Goal: Task Accomplishment & Management: Complete application form

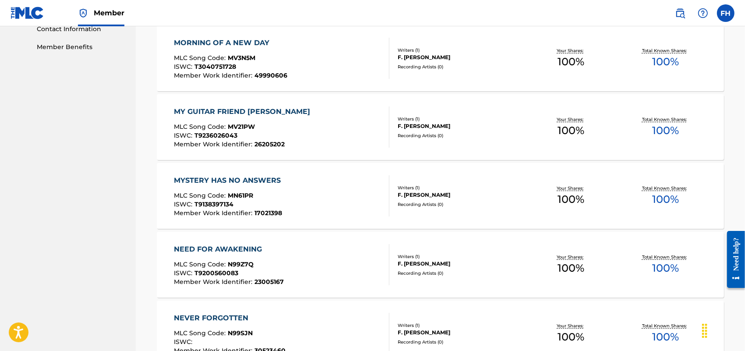
scroll to position [58, 0]
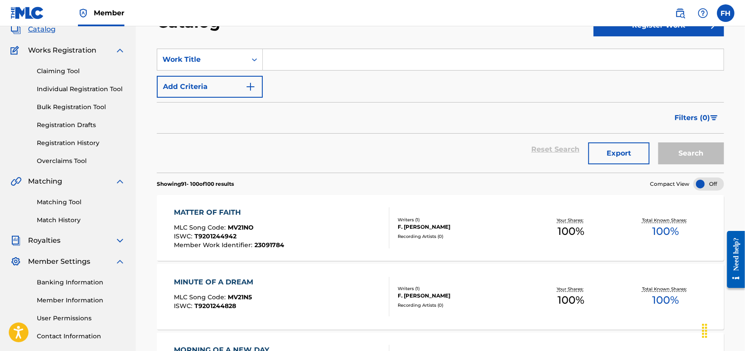
click at [98, 87] on link "Individual Registration Tool" at bounding box center [81, 89] width 89 height 9
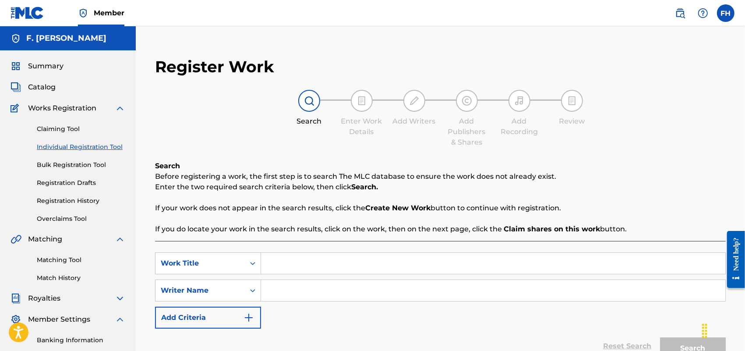
click at [281, 264] on input "Search Form" at bounding box center [493, 263] width 465 height 21
click at [88, 200] on link "Registration History" at bounding box center [81, 200] width 89 height 9
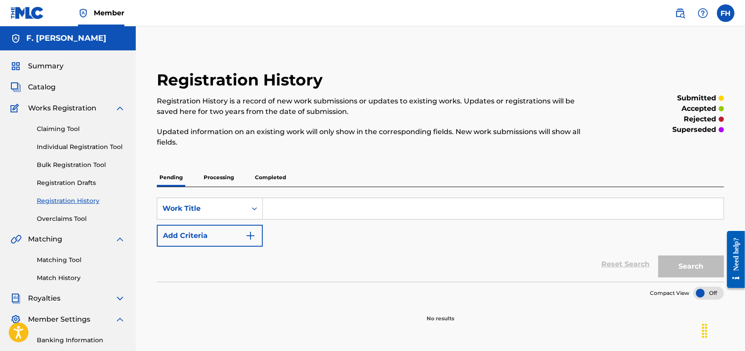
click at [39, 90] on span "Catalog" at bounding box center [42, 87] width 28 height 11
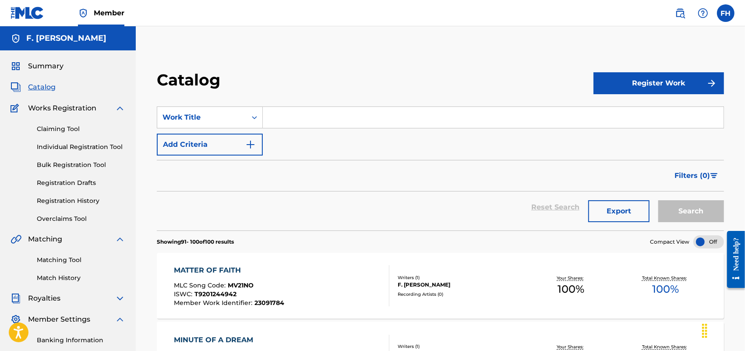
click at [91, 146] on link "Individual Registration Tool" at bounding box center [81, 146] width 89 height 9
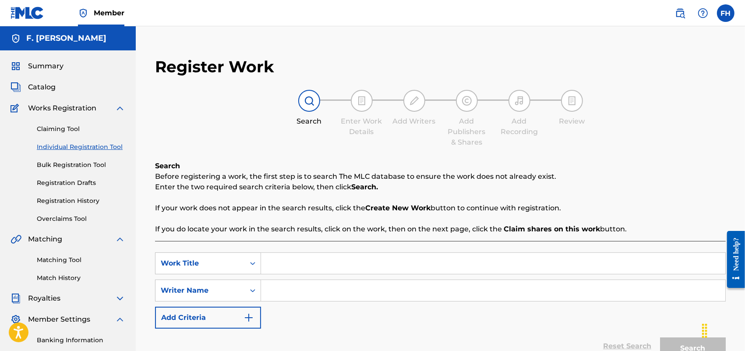
click at [278, 265] on input "Search Form" at bounding box center [493, 263] width 465 height 21
type input "ON THE OTHER SIDE OF SUNSET"
click at [282, 292] on input "Search Form" at bounding box center [493, 290] width 465 height 21
type input "F. [PERSON_NAME]"
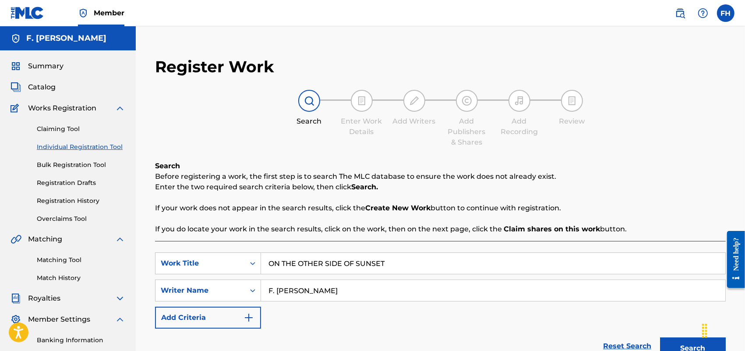
click at [248, 318] on img "Search Form" at bounding box center [249, 317] width 11 height 11
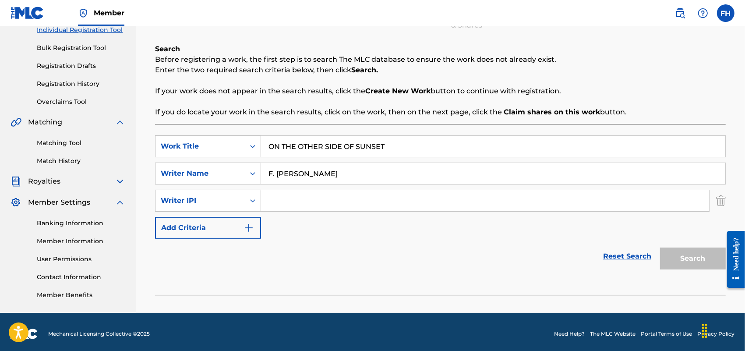
scroll to position [121, 0]
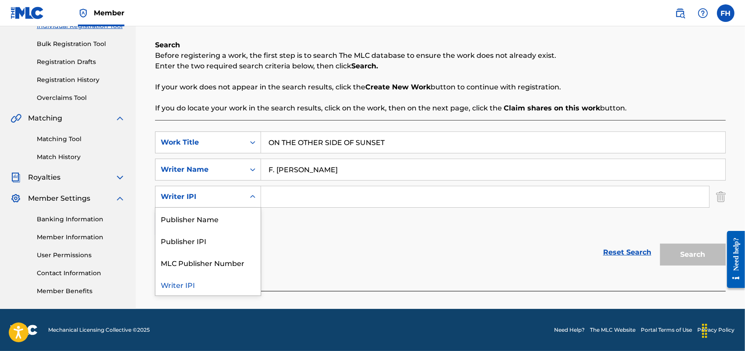
click at [256, 199] on icon "Search Form" at bounding box center [252, 196] width 9 height 9
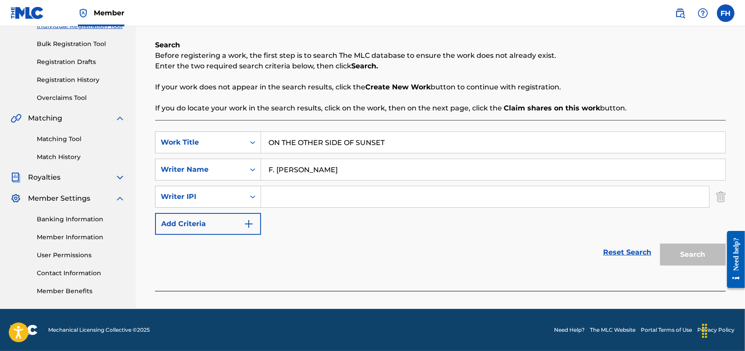
click at [256, 199] on icon "Search Form" at bounding box center [252, 196] width 9 height 9
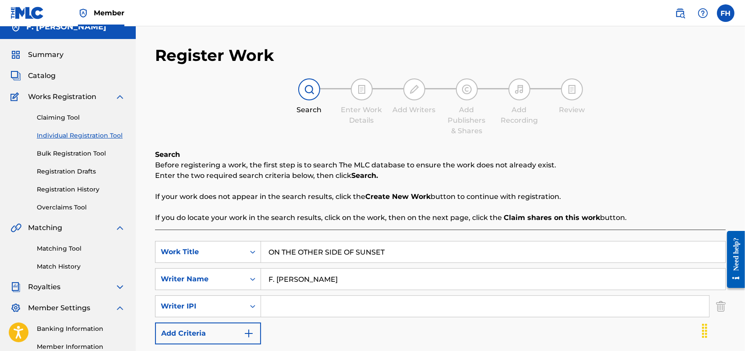
scroll to position [0, 0]
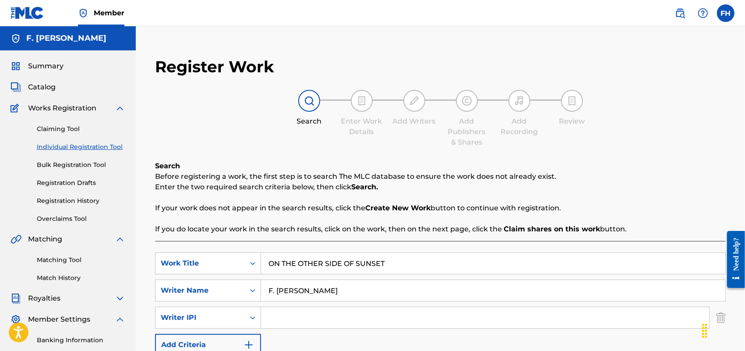
click at [308, 96] on img at bounding box center [309, 101] width 11 height 11
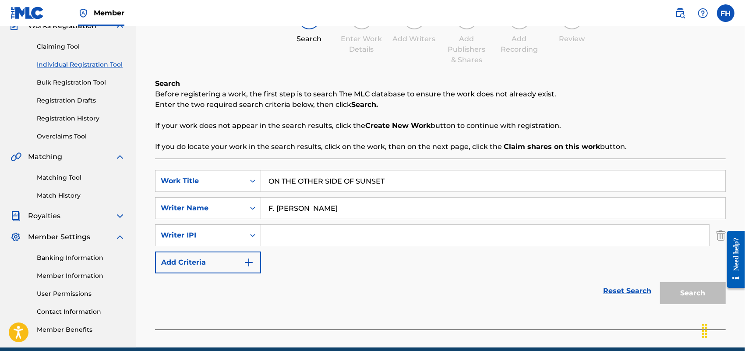
scroll to position [121, 0]
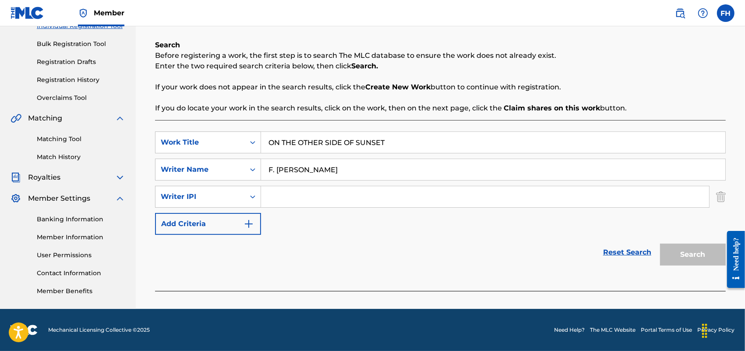
click at [354, 174] on input "F. [PERSON_NAME]" at bounding box center [493, 169] width 465 height 21
click at [622, 248] on link "Reset Search" at bounding box center [627, 252] width 57 height 19
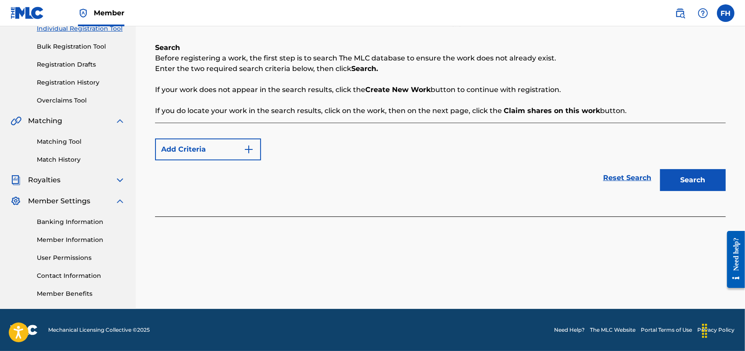
scroll to position [118, 0]
click at [695, 178] on button "Search" at bounding box center [693, 180] width 66 height 22
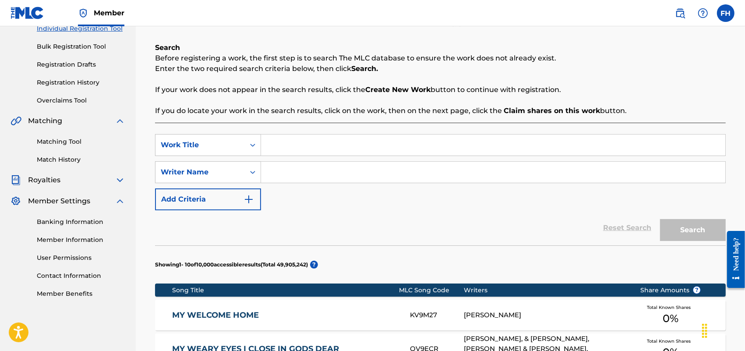
click at [299, 136] on input "Search Form" at bounding box center [493, 145] width 465 height 21
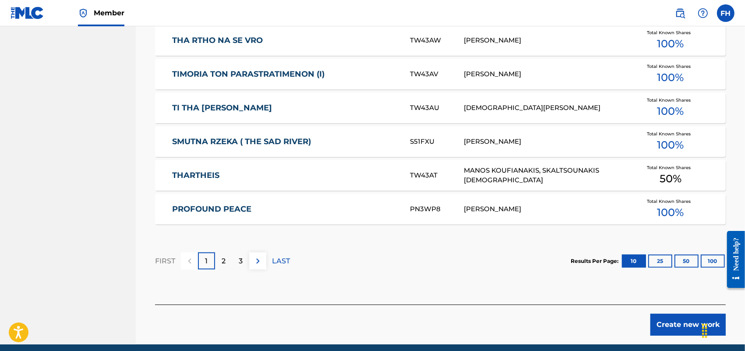
scroll to position [564, 0]
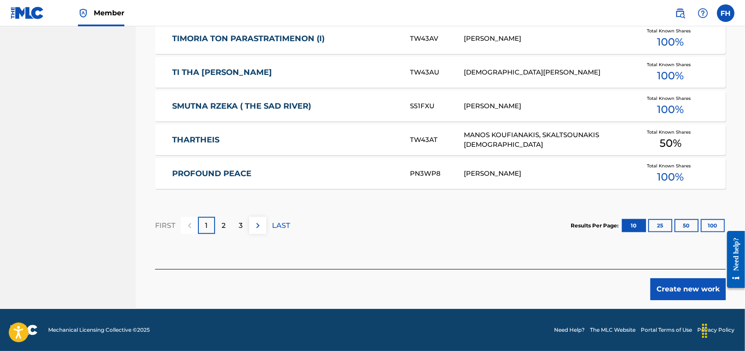
type input "ON THE"
click at [693, 283] on button "Create new work" at bounding box center [688, 289] width 75 height 22
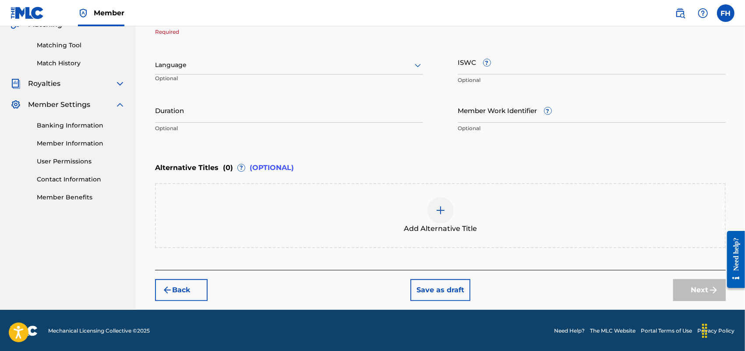
scroll to position [0, 0]
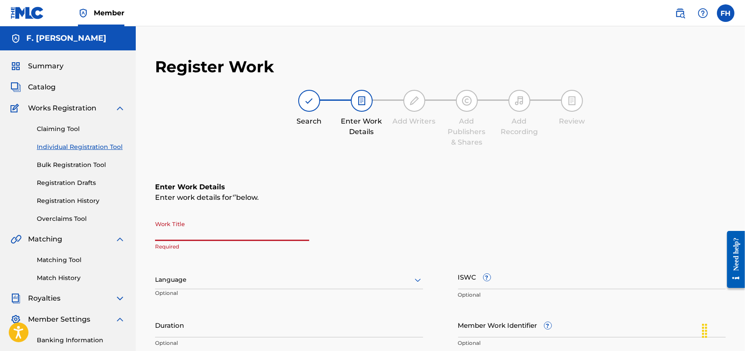
click at [203, 228] on input "Work Title" at bounding box center [232, 228] width 154 height 25
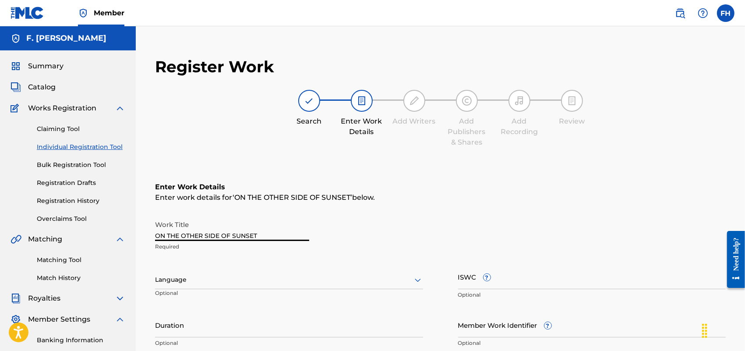
type input "ON THE OTHER SIDE OF SUNSET"
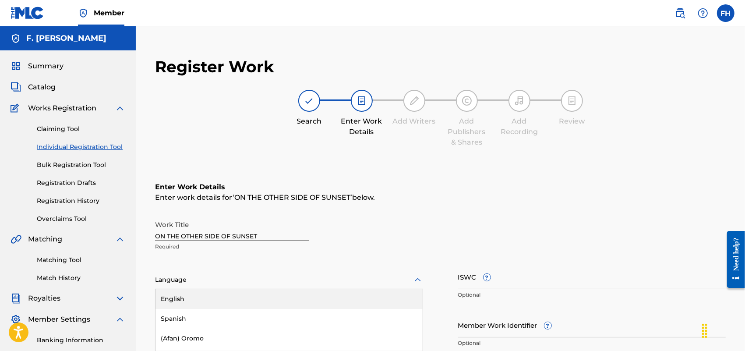
click at [419, 283] on div "153 results available. Use Up and Down to choose options, press Enter to select…" at bounding box center [289, 280] width 268 height 18
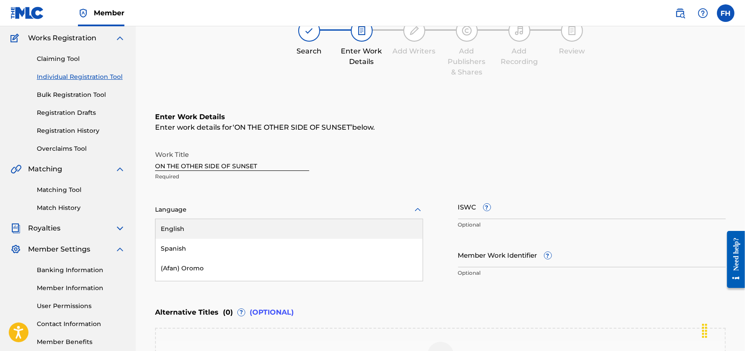
click at [364, 227] on div "English" at bounding box center [289, 229] width 267 height 20
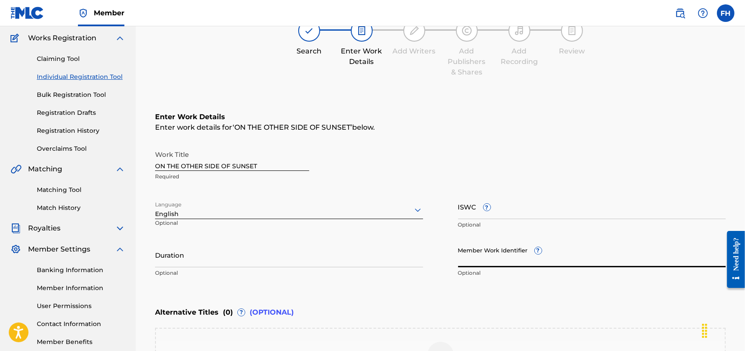
click at [467, 262] on input "Member Work Identifier ?" at bounding box center [592, 254] width 268 height 25
paste input "21694755"
type input "21694755"
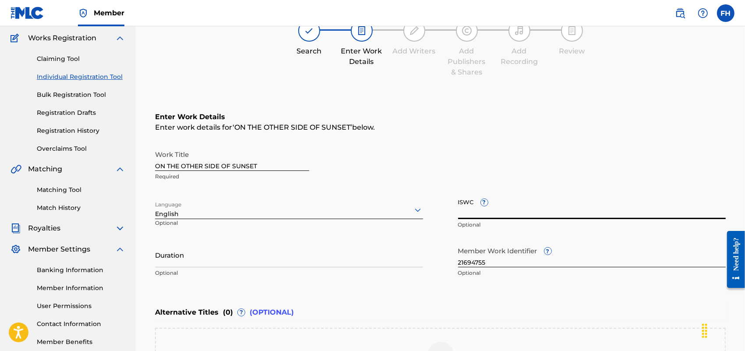
click at [481, 211] on input "ISWC ?" at bounding box center [592, 206] width 268 height 25
paste input "T9189658319"
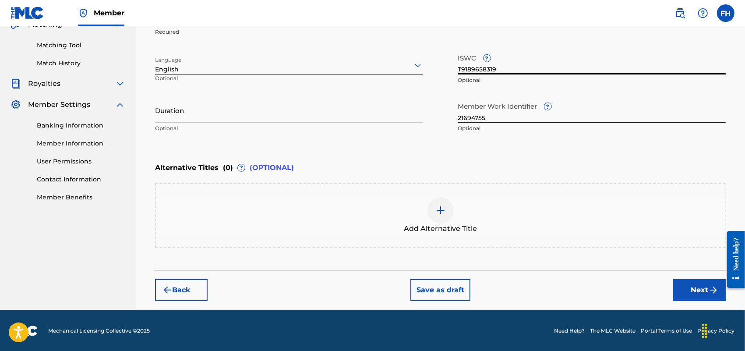
type input "T9189658319"
click at [704, 284] on button "Next" at bounding box center [700, 290] width 53 height 22
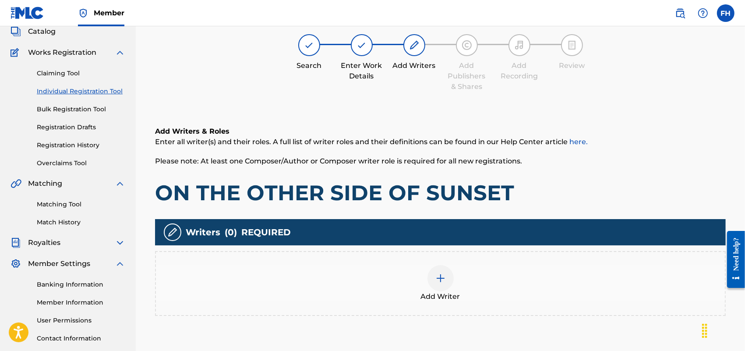
scroll to position [39, 0]
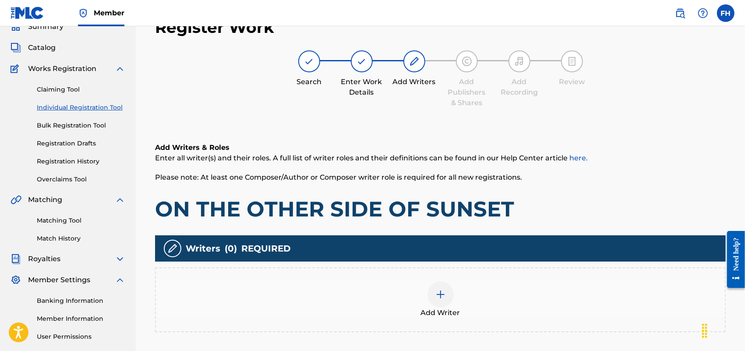
click at [442, 292] on img at bounding box center [441, 294] width 11 height 11
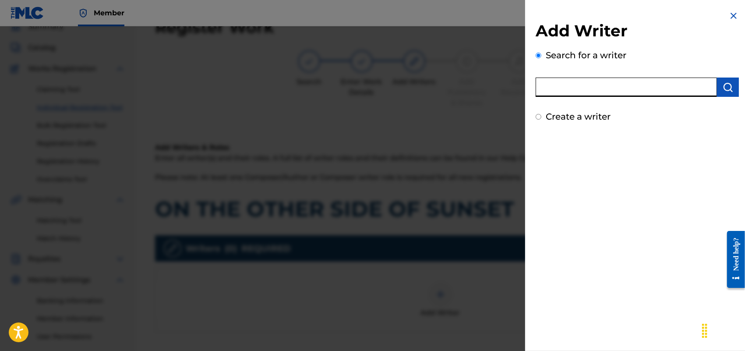
click at [648, 87] on input "text" at bounding box center [626, 87] width 181 height 19
type input "F [PERSON_NAME]"
click at [639, 116] on div "Create a writer" at bounding box center [637, 116] width 203 height 13
click at [541, 116] on input "Create a writer" at bounding box center [539, 117] width 6 height 6
radio input "false"
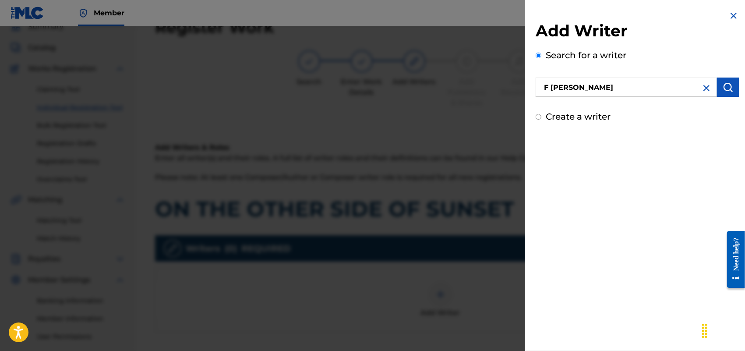
radio input "true"
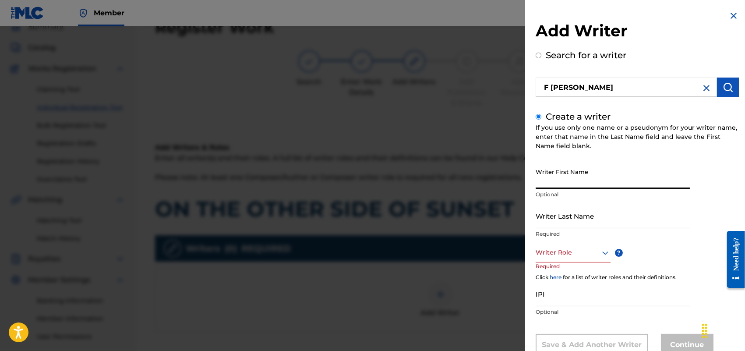
click at [598, 177] on input "Writer First Name" at bounding box center [613, 176] width 154 height 25
type input "[PERSON_NAME]"
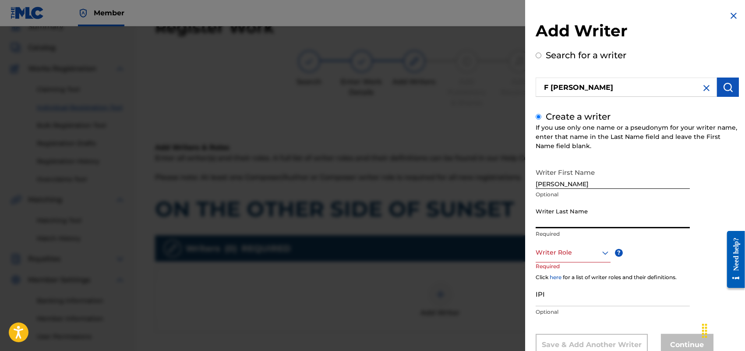
click at [590, 224] on input "Writer Last Name" at bounding box center [613, 215] width 154 height 25
type input "HOLLAND"
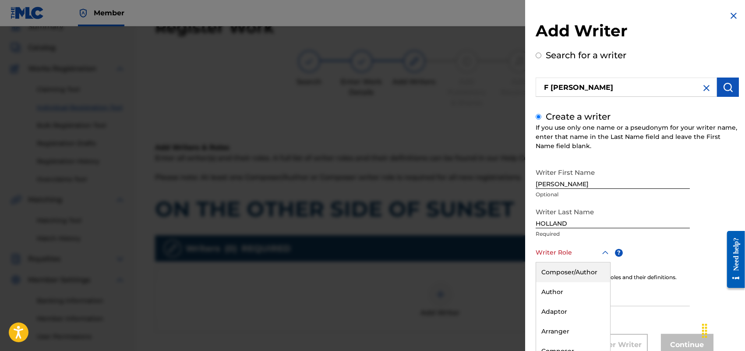
scroll to position [28, 0]
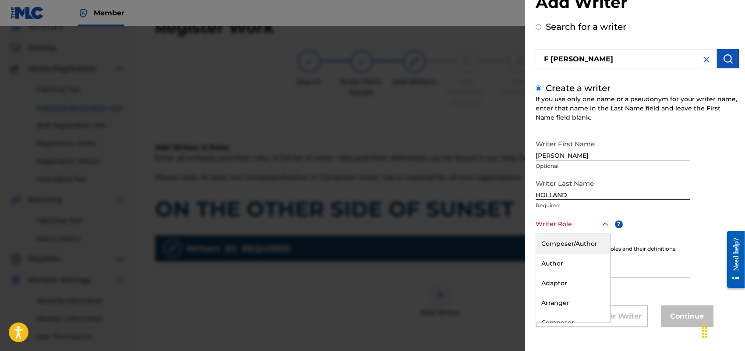
click at [605, 234] on div "8 results available. Use Up and Down to choose options, press Enter to select t…" at bounding box center [573, 224] width 75 height 20
click at [582, 250] on div "Composer/Author" at bounding box center [573, 244] width 74 height 20
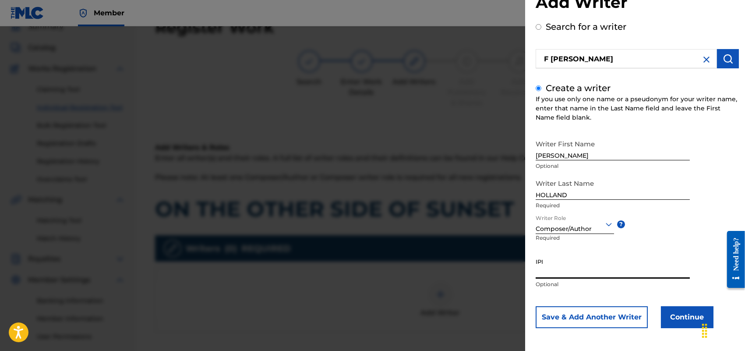
click at [555, 269] on input "IPI" at bounding box center [613, 266] width 154 height 25
paste input "713337465"
type input "713337465"
click at [692, 317] on button "Continue" at bounding box center [687, 317] width 53 height 22
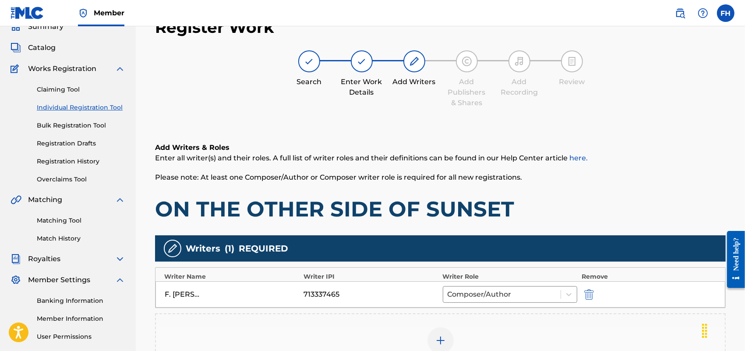
scroll to position [191, 0]
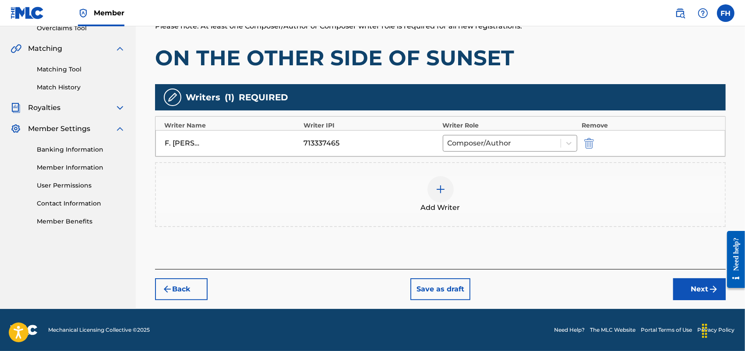
click at [702, 291] on button "Next" at bounding box center [700, 289] width 53 height 22
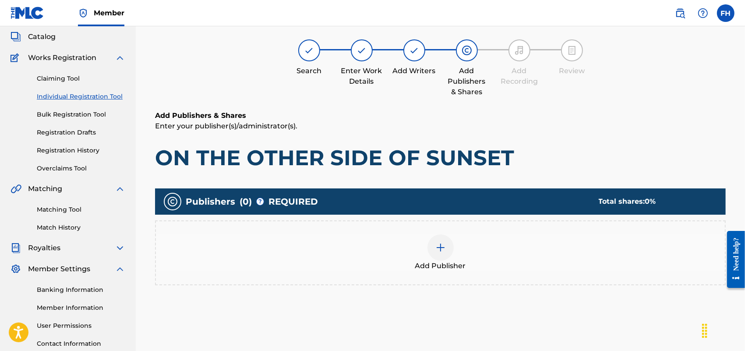
scroll to position [39, 0]
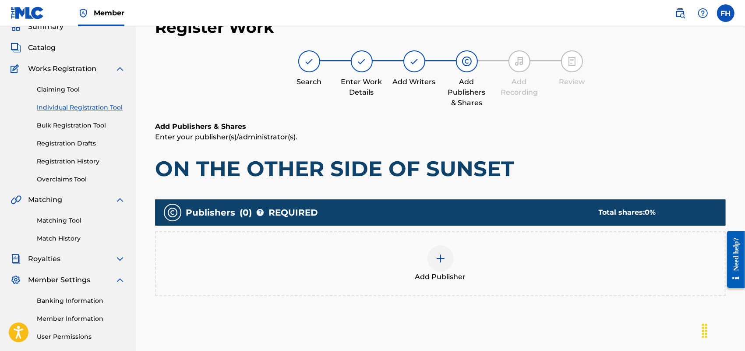
click at [437, 261] on img at bounding box center [441, 258] width 11 height 11
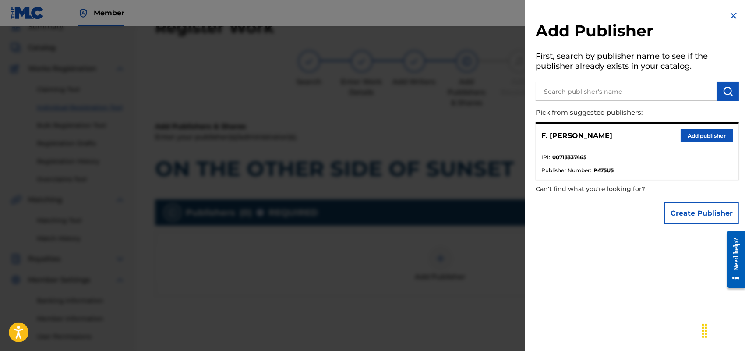
click at [694, 133] on button "Add publisher" at bounding box center [707, 135] width 53 height 13
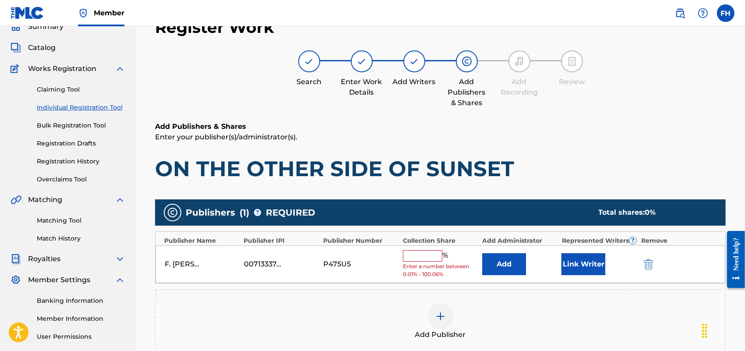
click at [416, 255] on input "text" at bounding box center [422, 255] width 39 height 11
type input "100"
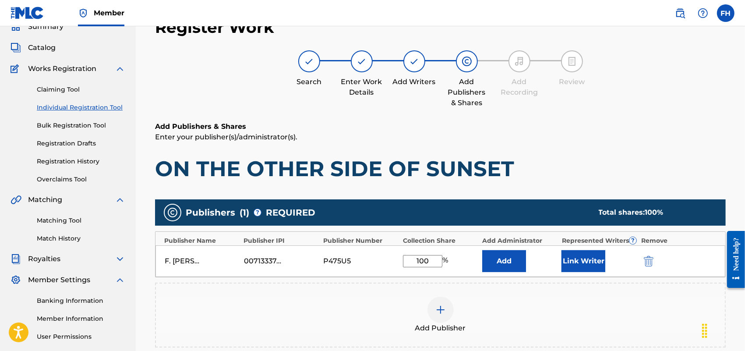
click at [580, 257] on button "Link Writer" at bounding box center [584, 261] width 44 height 22
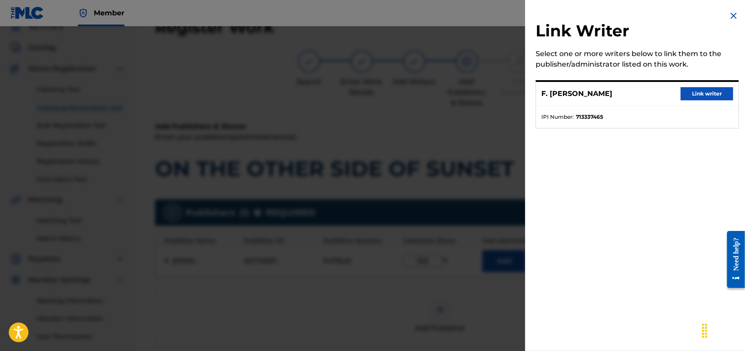
click at [695, 93] on button "Link writer" at bounding box center [707, 93] width 53 height 13
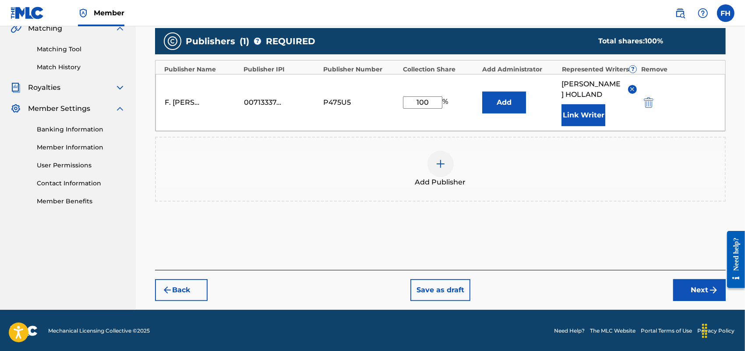
scroll to position [211, 0]
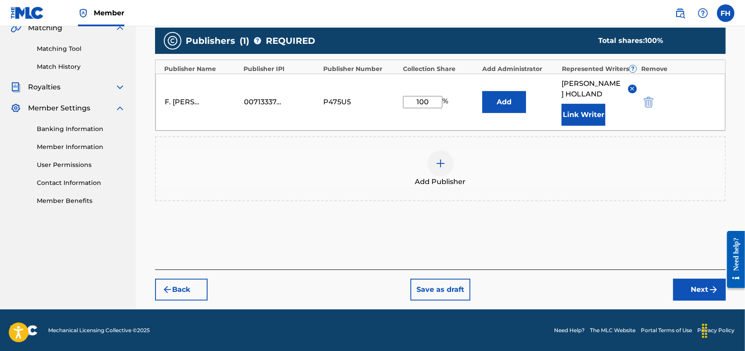
click at [694, 288] on button "Next" at bounding box center [700, 290] width 53 height 22
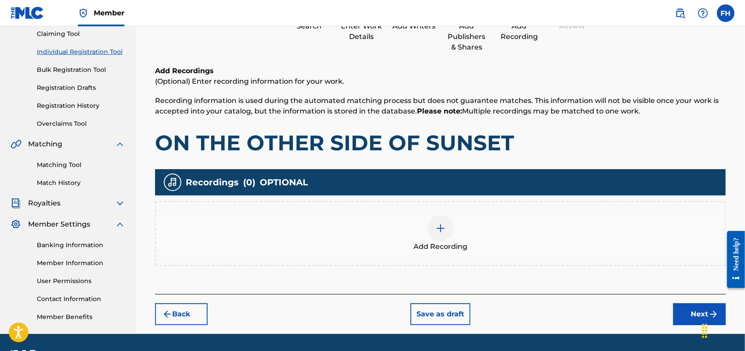
scroll to position [119, 0]
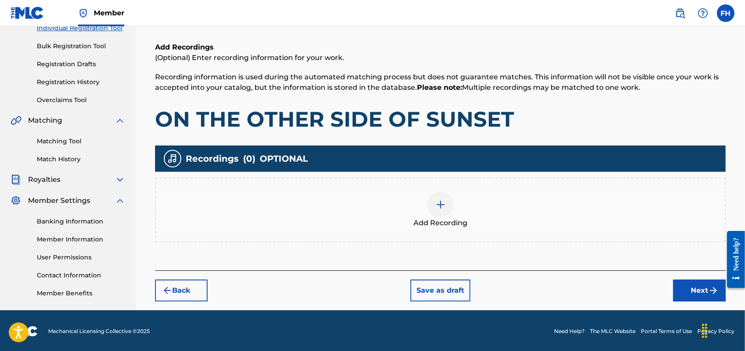
click at [699, 288] on button "Next" at bounding box center [700, 291] width 53 height 22
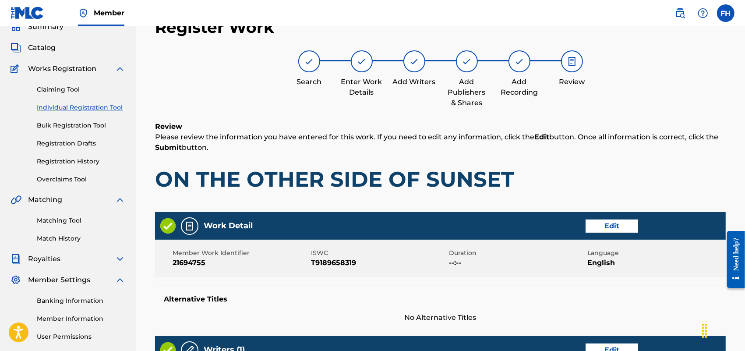
scroll to position [347, 0]
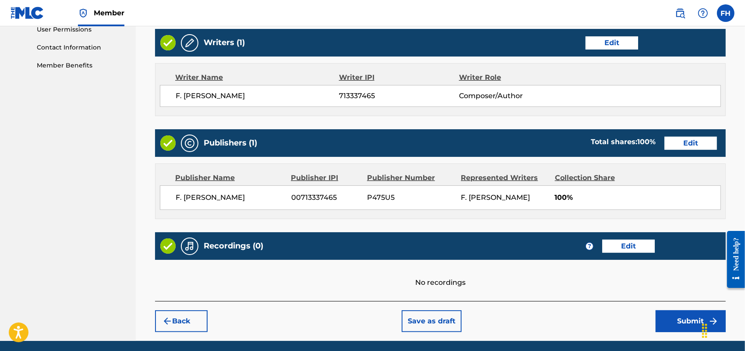
click at [684, 322] on button "Submit" at bounding box center [691, 321] width 70 height 22
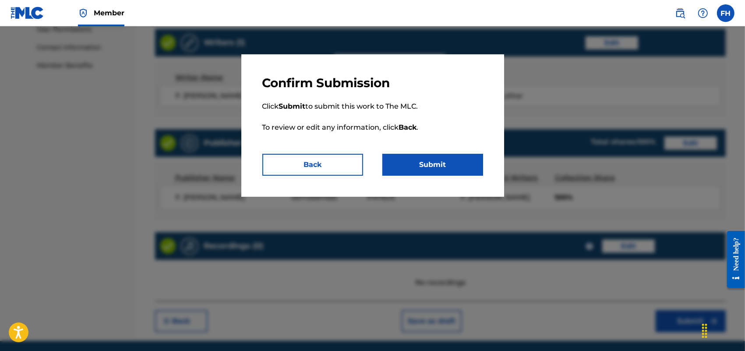
click at [454, 165] on button "Submit" at bounding box center [433, 165] width 101 height 22
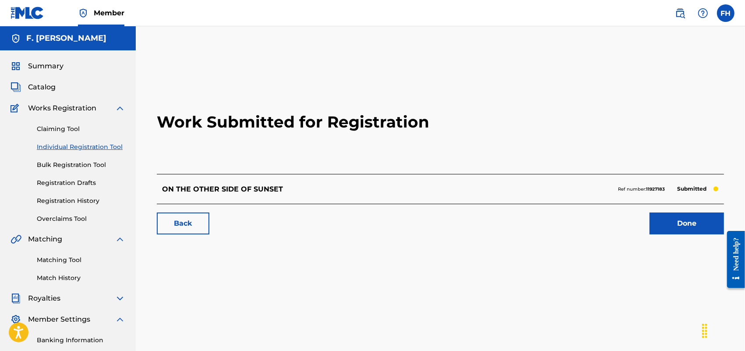
click at [689, 223] on link "Done" at bounding box center [687, 224] width 75 height 22
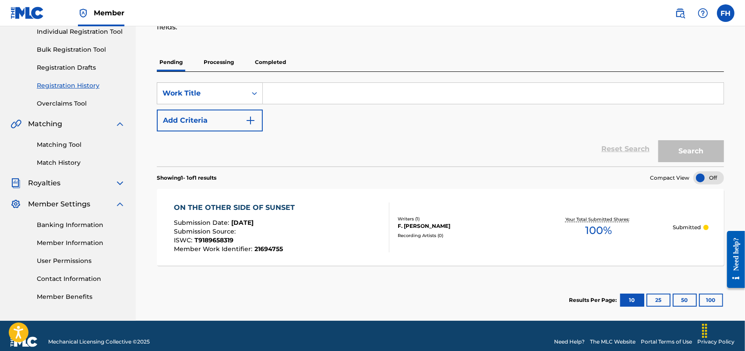
scroll to position [127, 0]
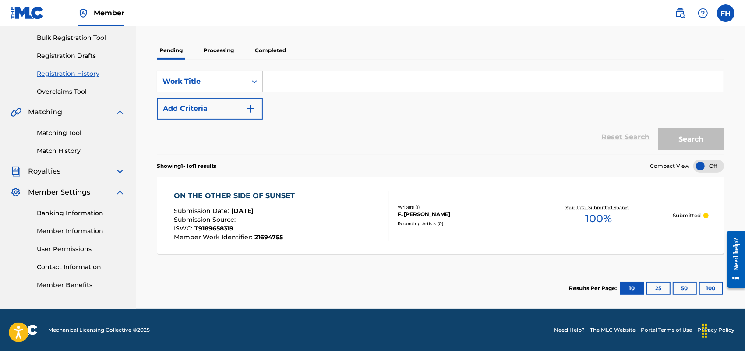
click at [745, 43] on div "Registration History Registration History is a record of new work submissions o…" at bounding box center [441, 115] width 610 height 388
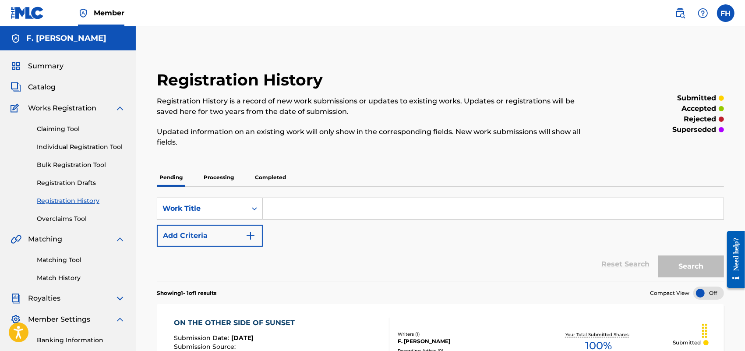
click at [75, 145] on link "Individual Registration Tool" at bounding box center [81, 146] width 89 height 9
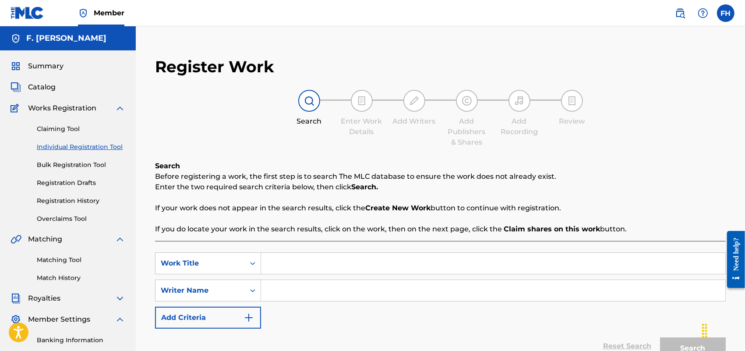
click at [284, 260] on input "Search Form" at bounding box center [493, 263] width 465 height 21
type input "ON THIS DAY"
click at [305, 97] on img at bounding box center [309, 101] width 11 height 11
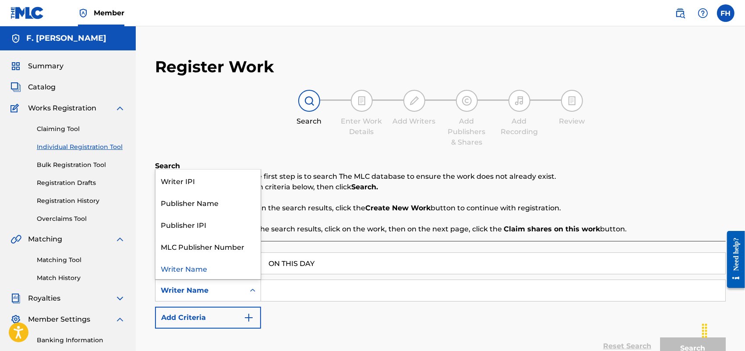
click at [253, 288] on icon "Search Form" at bounding box center [252, 290] width 9 height 9
click at [193, 288] on div "Writer Name" at bounding box center [200, 290] width 79 height 11
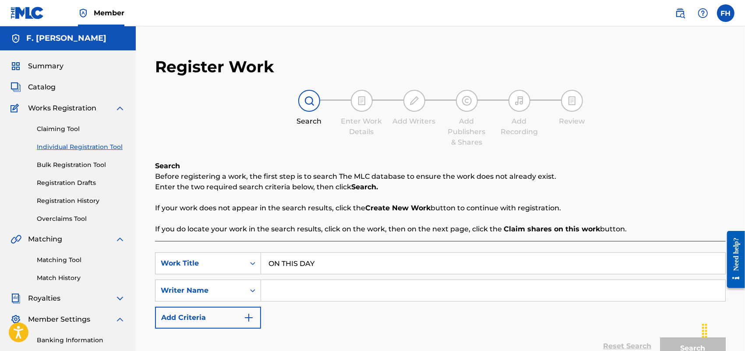
click at [268, 288] on input "Search Form" at bounding box center [493, 290] width 465 height 21
type input "F. [PERSON_NAME]"
click at [696, 345] on button "Search" at bounding box center [693, 348] width 66 height 22
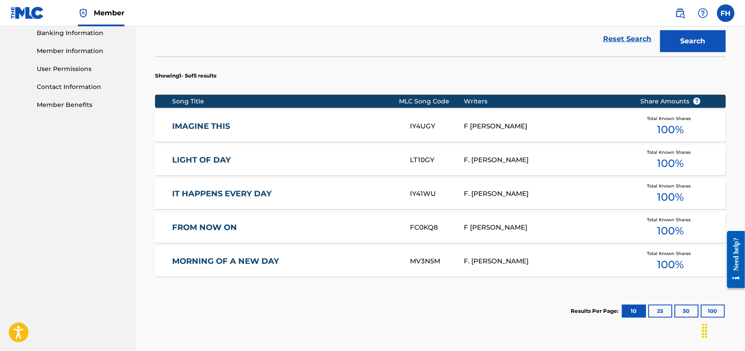
scroll to position [391, 0]
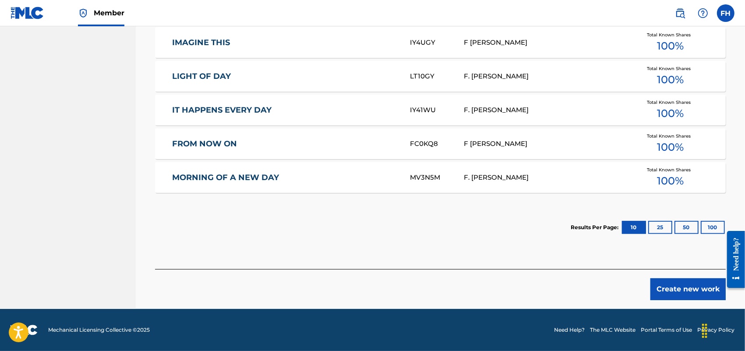
click at [678, 287] on button "Create new work" at bounding box center [688, 289] width 75 height 22
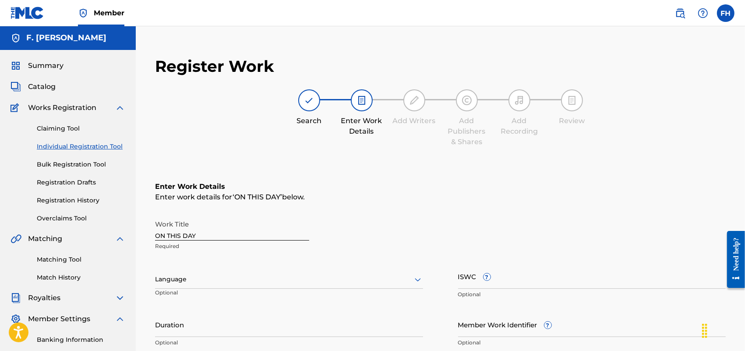
scroll to position [0, 0]
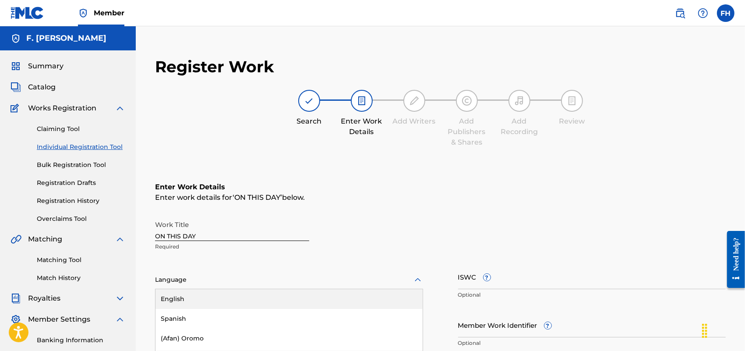
click at [416, 279] on div "153 results available. Use Up and Down to choose options, press Enter to select…" at bounding box center [289, 280] width 268 height 18
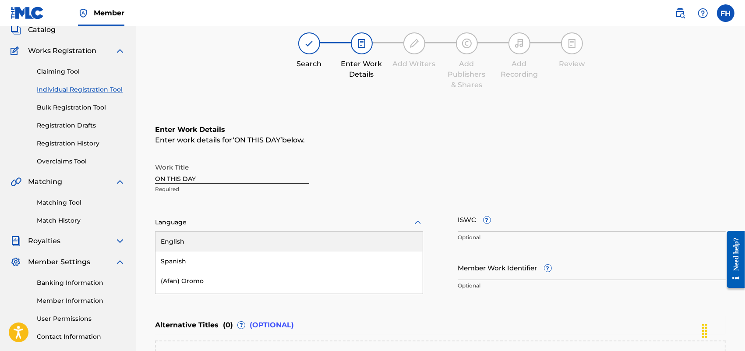
scroll to position [70, 0]
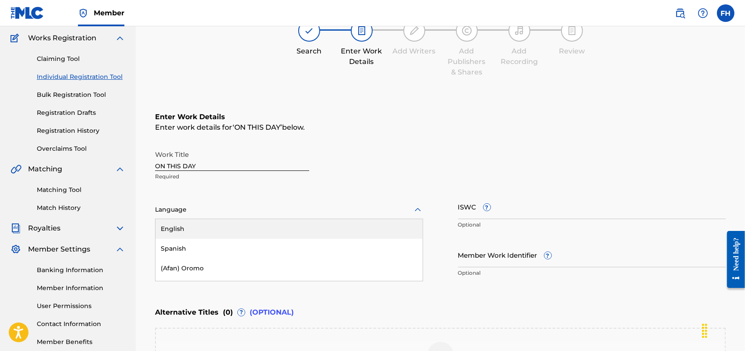
click at [377, 223] on div "English" at bounding box center [289, 229] width 267 height 20
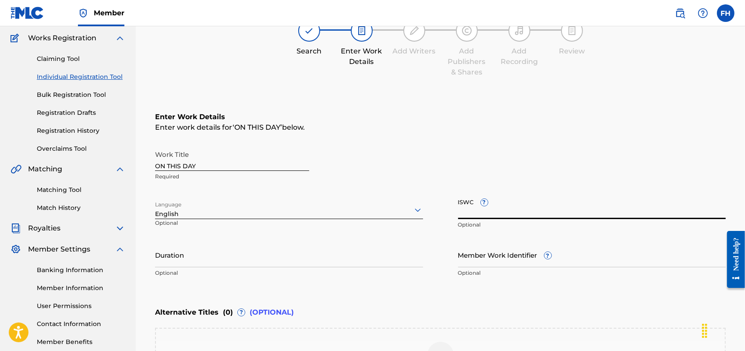
click at [469, 213] on input "ISWC ?" at bounding box center [592, 206] width 268 height 25
paste input "T9200560265"
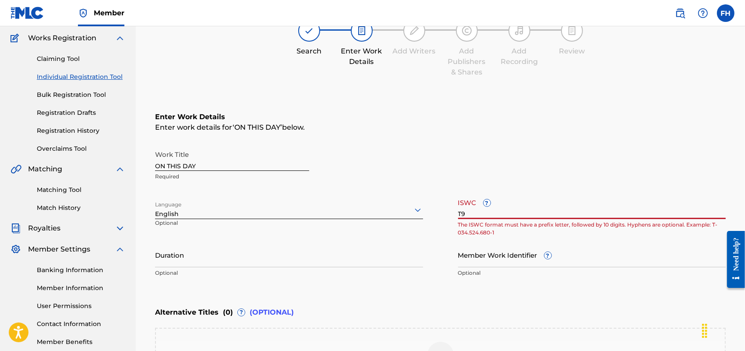
type input "T"
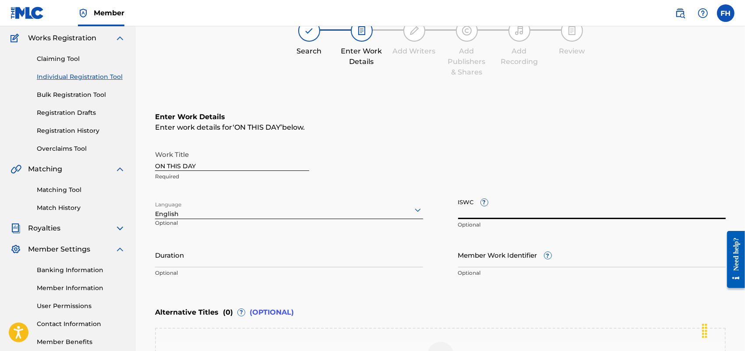
paste input "T9200560265"
type input "T9200560265"
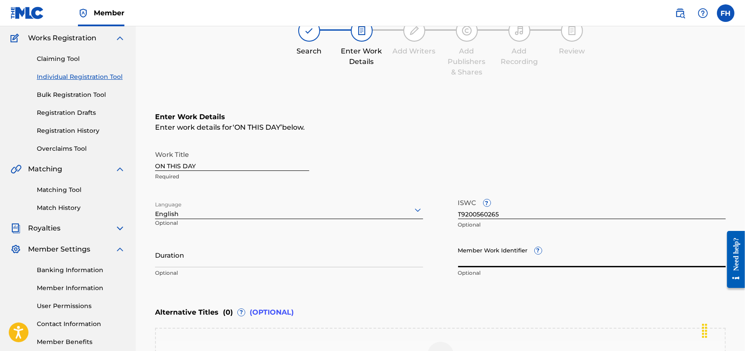
click at [463, 259] on input "Member Work Identifier ?" at bounding box center [592, 254] width 268 height 25
paste input "23005180"
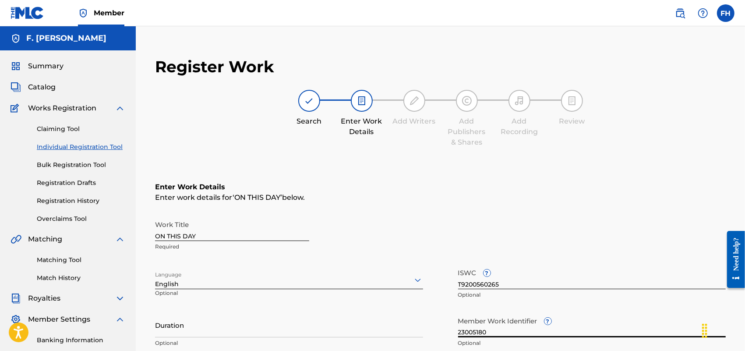
scroll to position [215, 0]
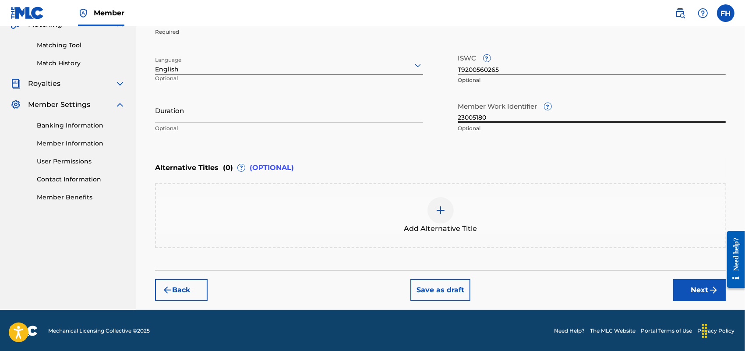
type input "23005180"
click at [700, 288] on button "Next" at bounding box center [700, 290] width 53 height 22
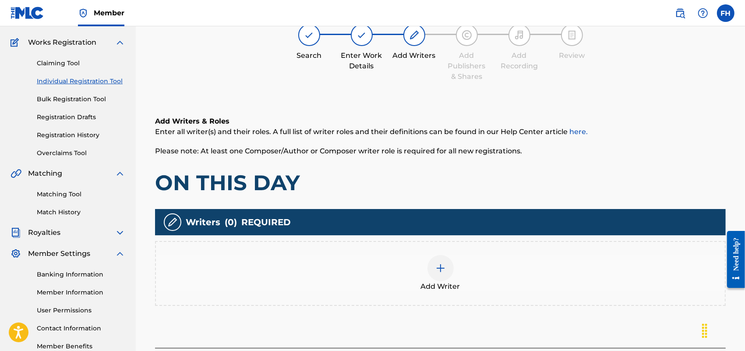
scroll to position [39, 0]
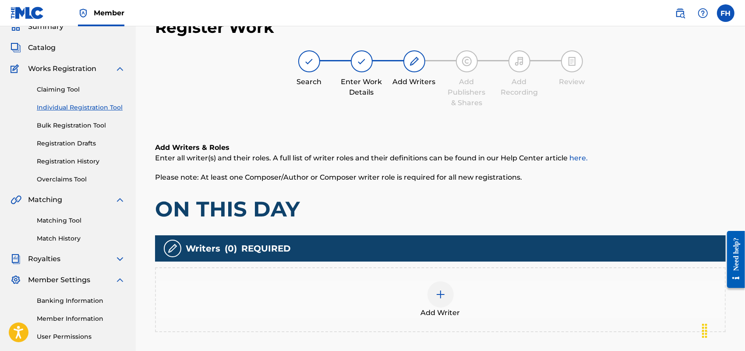
click at [445, 289] on img at bounding box center [441, 294] width 11 height 11
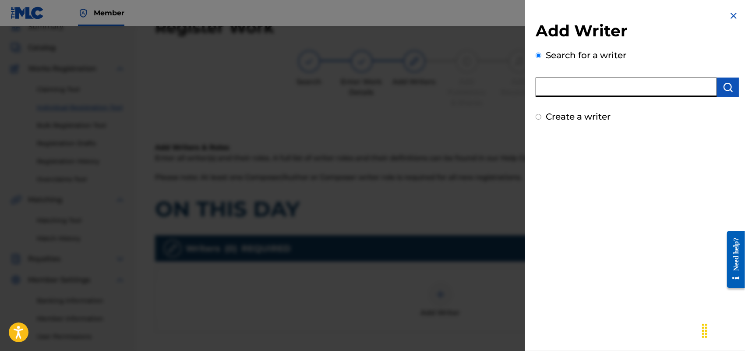
click at [651, 87] on input "text" at bounding box center [626, 87] width 181 height 19
type input "F [PERSON_NAME]"
click at [539, 116] on input "Create a writer" at bounding box center [539, 117] width 6 height 6
radio input "false"
radio input "true"
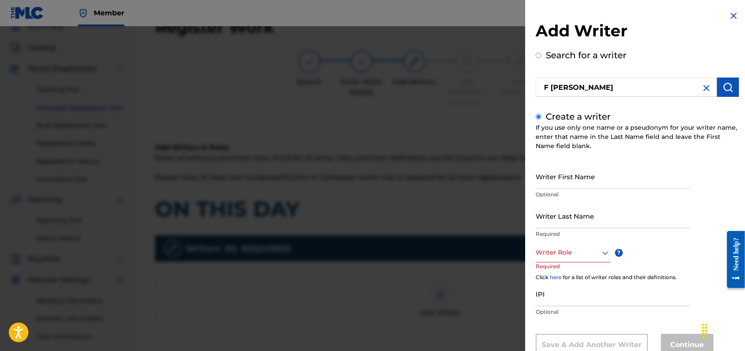
click at [540, 183] on input "Writer First Name" at bounding box center [613, 176] width 154 height 25
type input "F, [PERSON_NAME]"
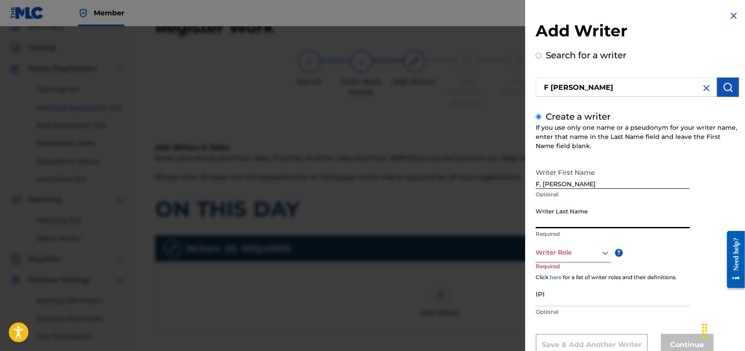
click at [575, 217] on input "Writer Last Name" at bounding box center [613, 215] width 154 height 25
type input "HOLLAND"
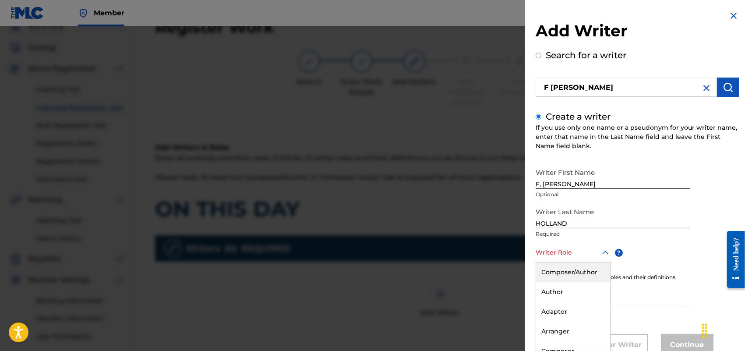
click at [607, 253] on div "8 results available. Use Up and Down to choose options, press Enter to select t…" at bounding box center [573, 253] width 75 height 20
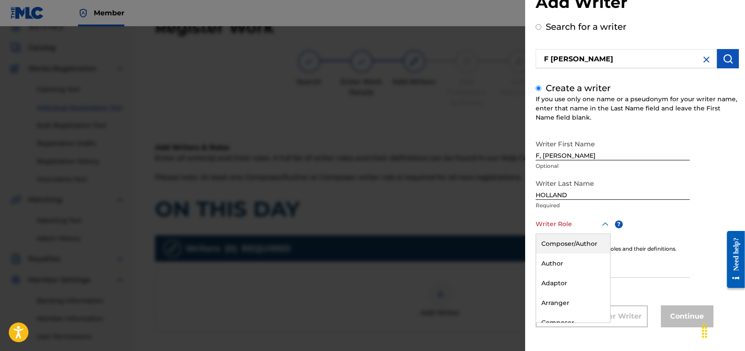
click at [583, 247] on div "Composer/Author" at bounding box center [573, 244] width 74 height 20
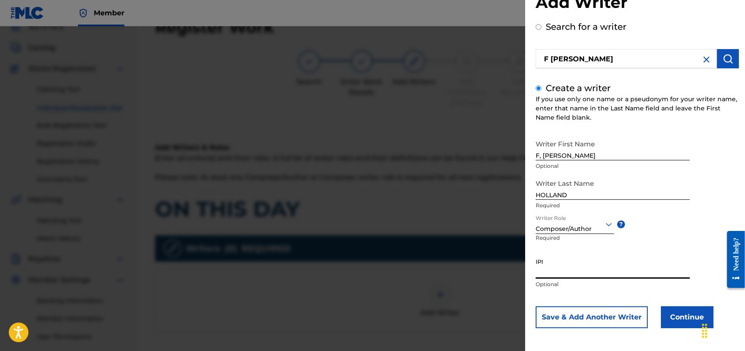
click at [544, 264] on input "IPI" at bounding box center [613, 266] width 154 height 25
paste input "713337465"
type input "713337465"
click at [694, 316] on button "Continue" at bounding box center [687, 317] width 53 height 22
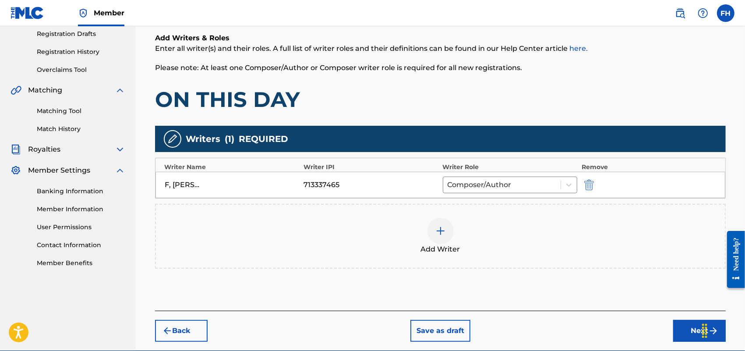
scroll to position [191, 0]
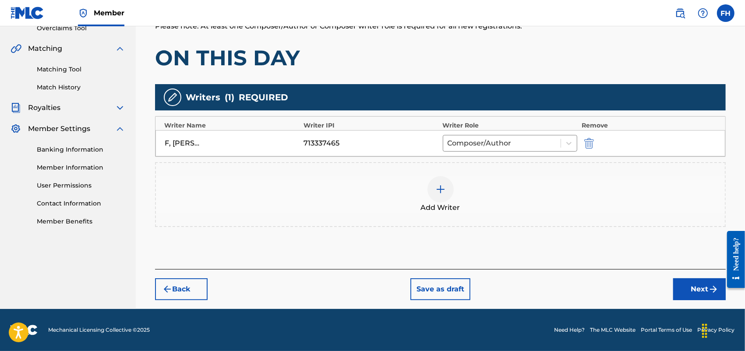
click at [696, 286] on button "Next" at bounding box center [700, 289] width 53 height 22
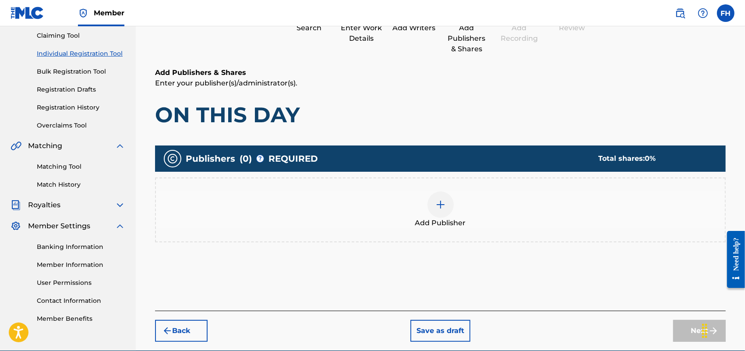
scroll to position [39, 0]
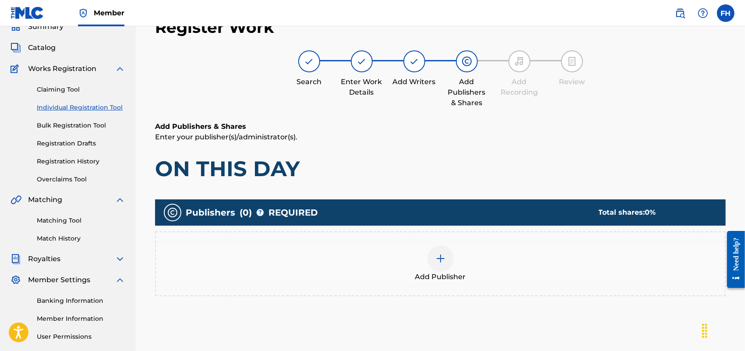
click at [443, 256] on img at bounding box center [441, 258] width 11 height 11
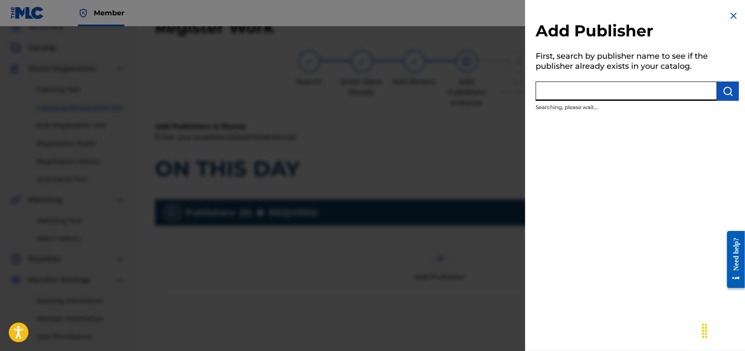
click at [625, 89] on input "text" at bounding box center [626, 91] width 181 height 19
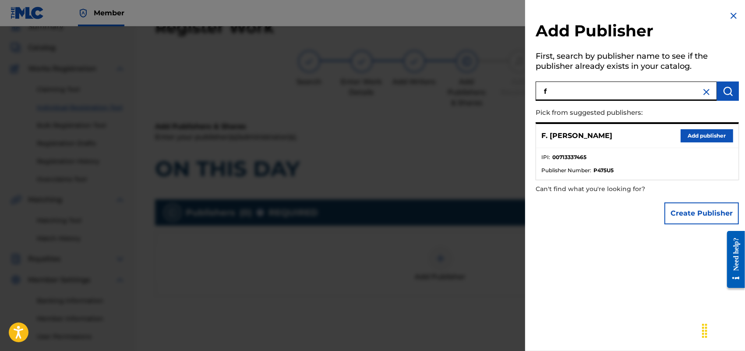
type input "f"
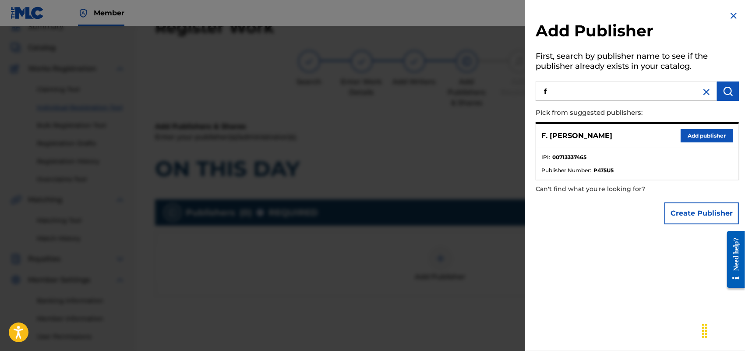
click at [698, 130] on button "Add publisher" at bounding box center [707, 135] width 53 height 13
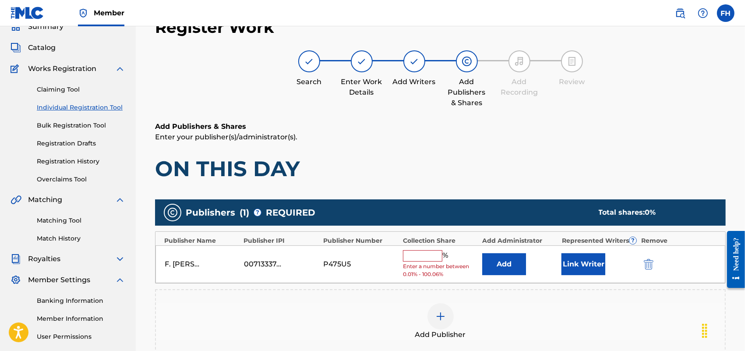
click at [421, 253] on input "text" at bounding box center [422, 255] width 39 height 11
type input "100"
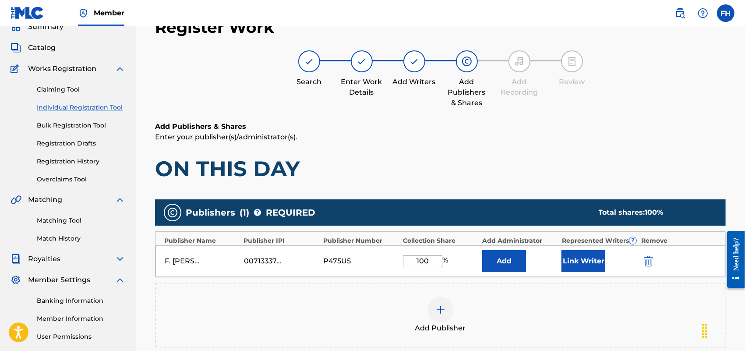
click at [597, 257] on button "Link Writer" at bounding box center [584, 261] width 44 height 22
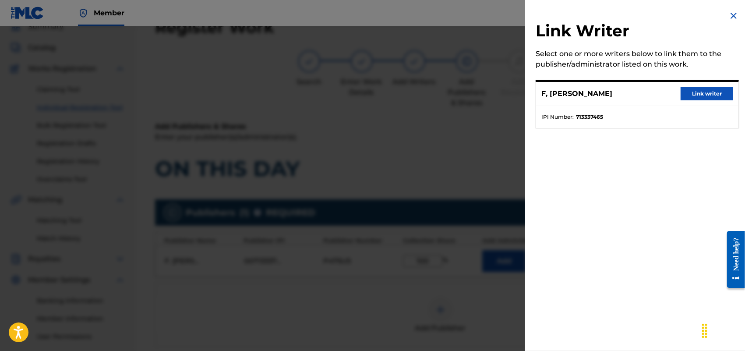
click at [699, 91] on button "Link writer" at bounding box center [707, 93] width 53 height 13
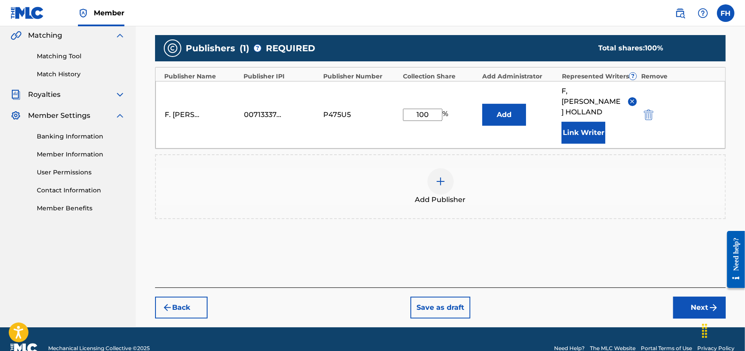
scroll to position [211, 0]
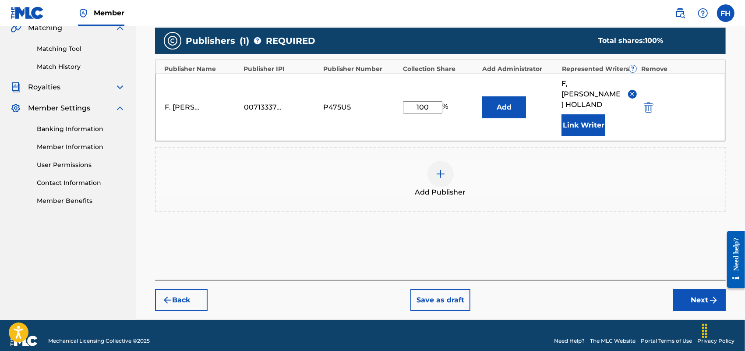
click at [696, 289] on button "Next" at bounding box center [700, 300] width 53 height 22
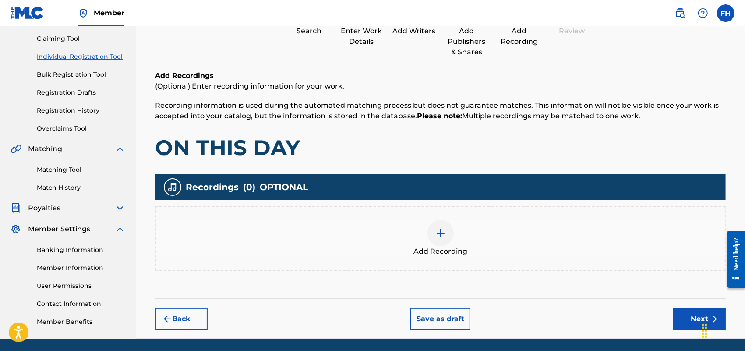
scroll to position [39, 0]
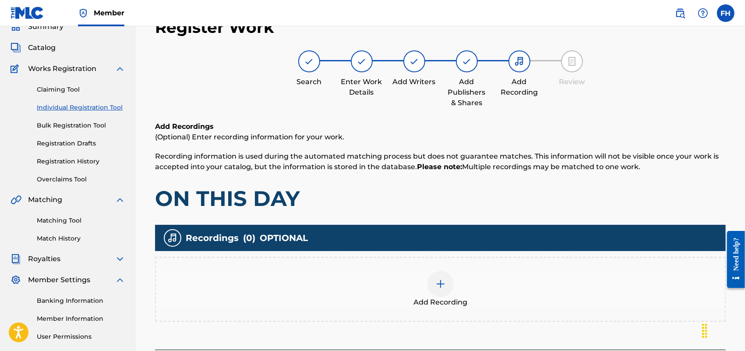
click at [696, 287] on div "Add Recording" at bounding box center [440, 289] width 569 height 37
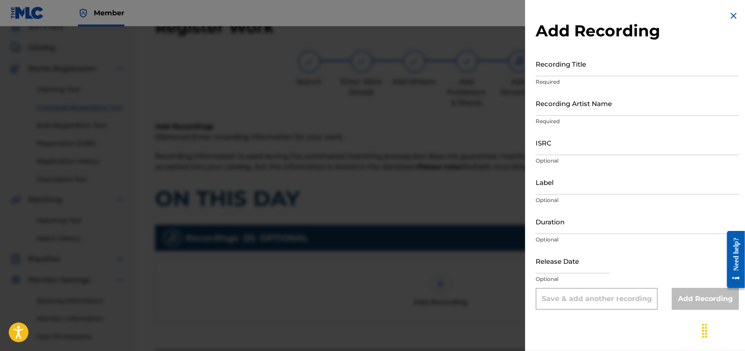
click at [729, 14] on img at bounding box center [734, 16] width 11 height 11
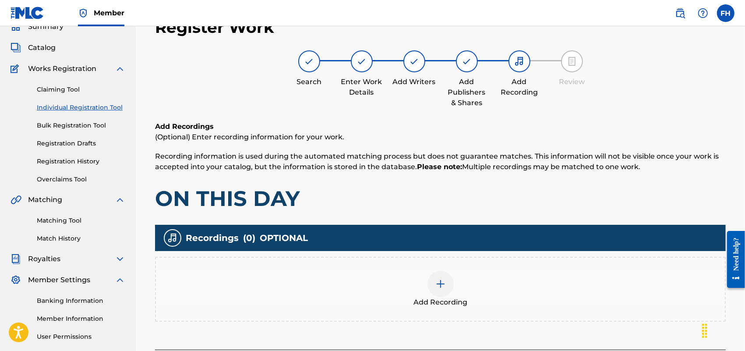
scroll to position [119, 0]
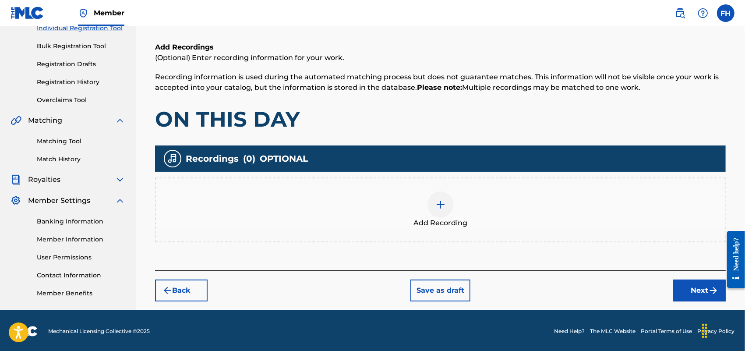
click at [702, 287] on button "Next" at bounding box center [700, 291] width 53 height 22
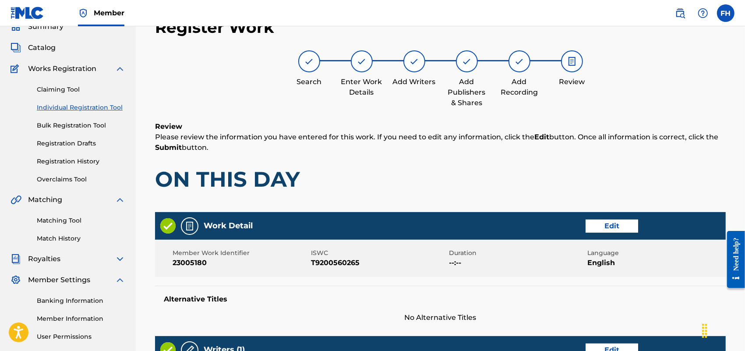
scroll to position [347, 0]
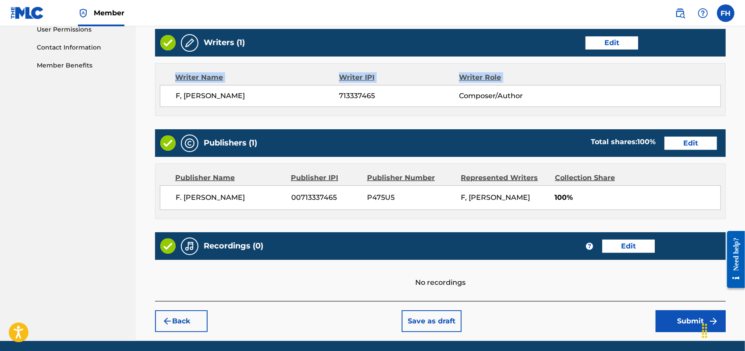
click at [683, 319] on button "Submit" at bounding box center [691, 321] width 70 height 22
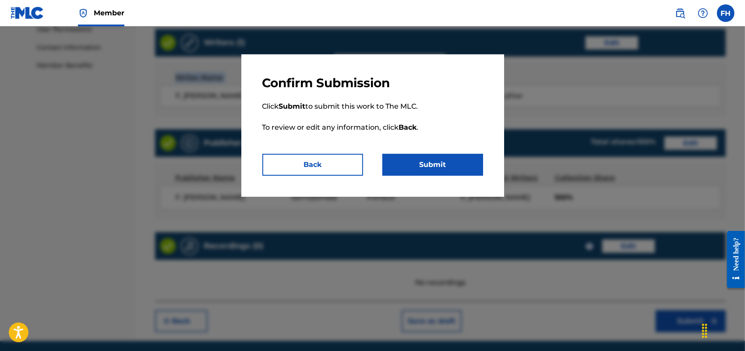
click at [445, 161] on button "Submit" at bounding box center [433, 165] width 101 height 22
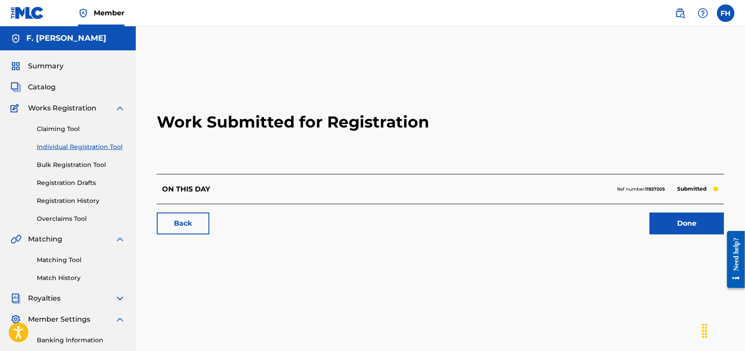
click at [693, 224] on link "Done" at bounding box center [687, 224] width 75 height 22
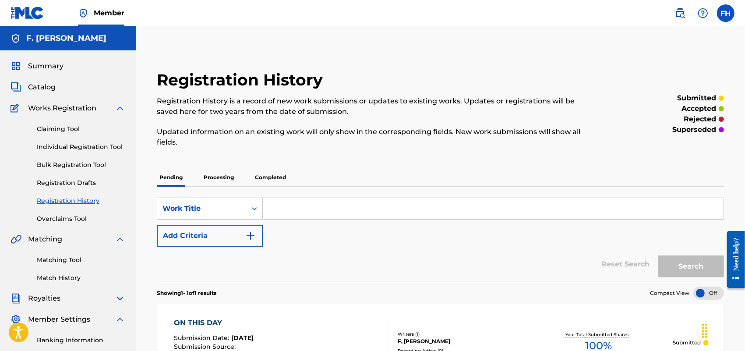
click at [68, 145] on link "Individual Registration Tool" at bounding box center [81, 146] width 89 height 9
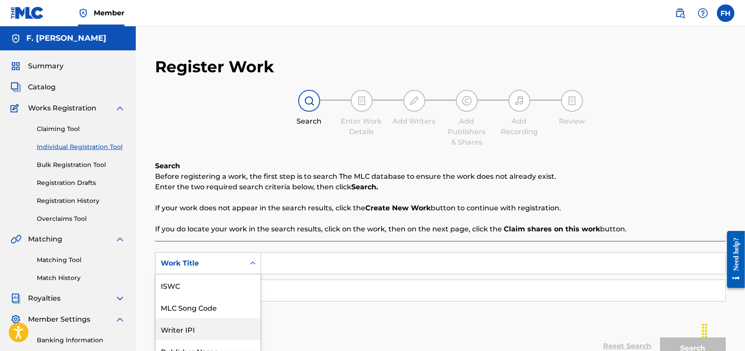
click at [193, 262] on div "7 results available. Use Up and Down to choose options, press Enter to select t…" at bounding box center [208, 263] width 106 height 22
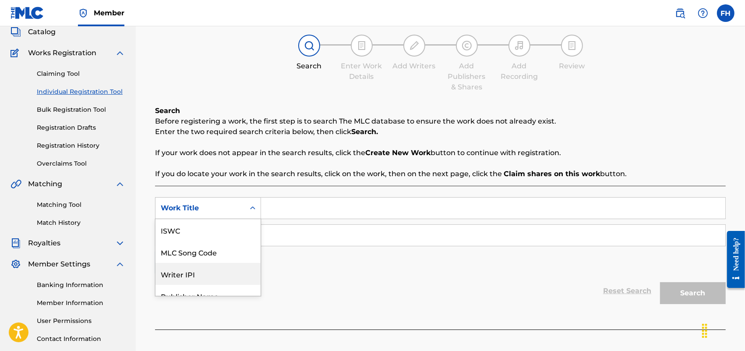
scroll to position [22, 0]
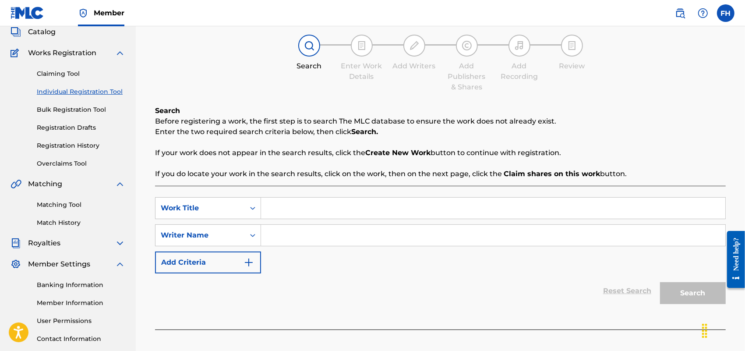
click at [288, 211] on input "Search Form" at bounding box center [493, 208] width 465 height 21
type input "ONE LOVE"
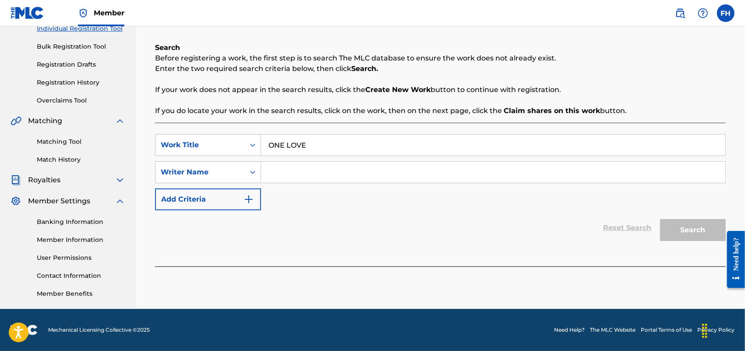
click at [292, 180] on input "Search Form" at bounding box center [493, 172] width 465 height 21
type input "F. [PERSON_NAME]"
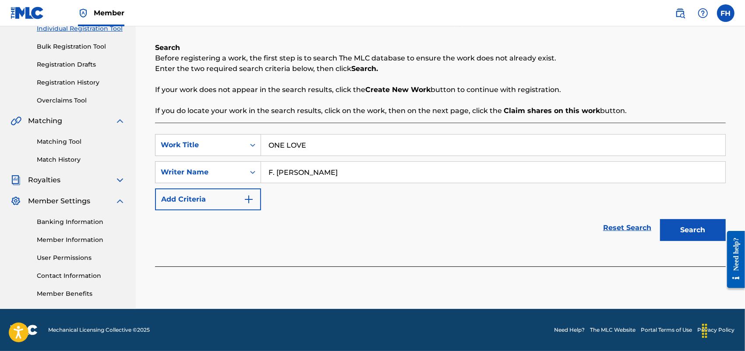
click at [708, 224] on button "Search" at bounding box center [693, 230] width 66 height 22
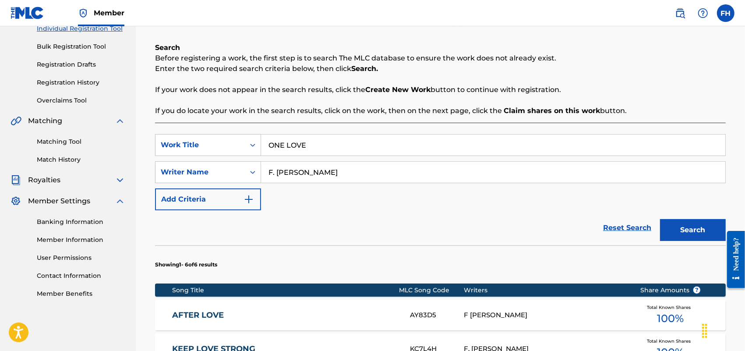
scroll to position [424, 0]
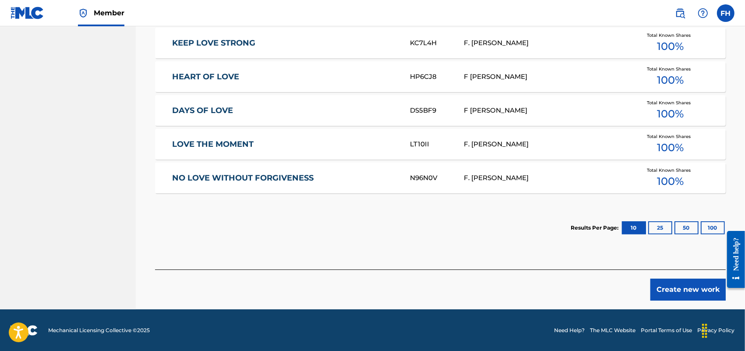
click at [683, 292] on button "Create new work" at bounding box center [688, 290] width 75 height 22
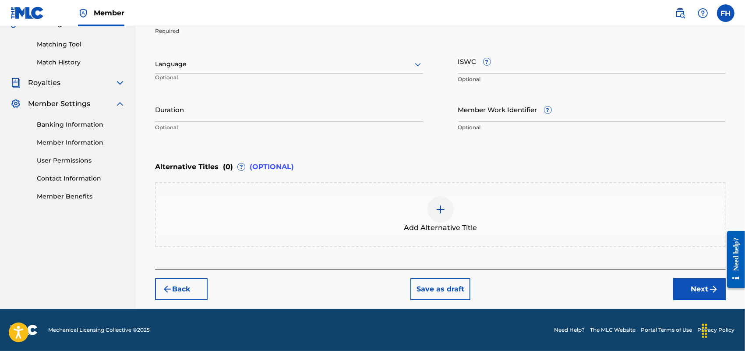
scroll to position [215, 0]
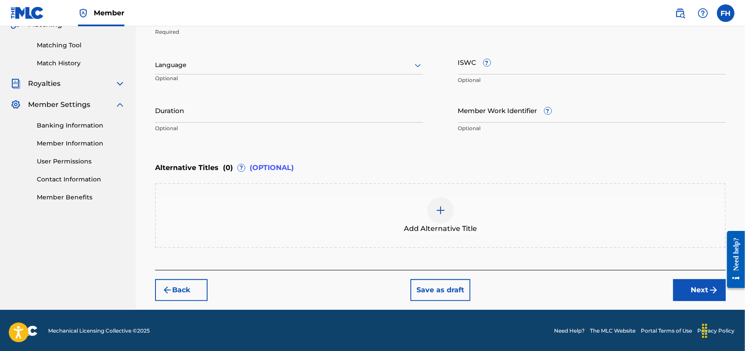
click at [742, 55] on div "Register Work Search Enter Work Details Add Writers Add Publishers & Shares Add…" at bounding box center [441, 71] width 610 height 476
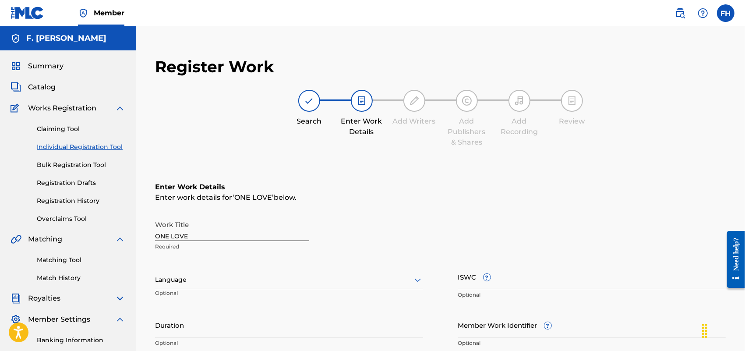
click at [415, 280] on div "Language" at bounding box center [289, 280] width 268 height 18
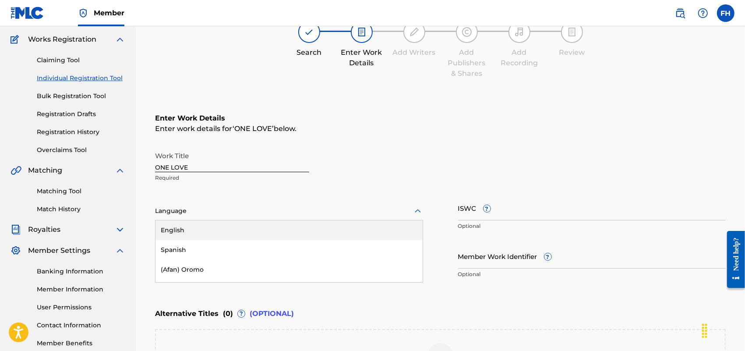
scroll to position [70, 0]
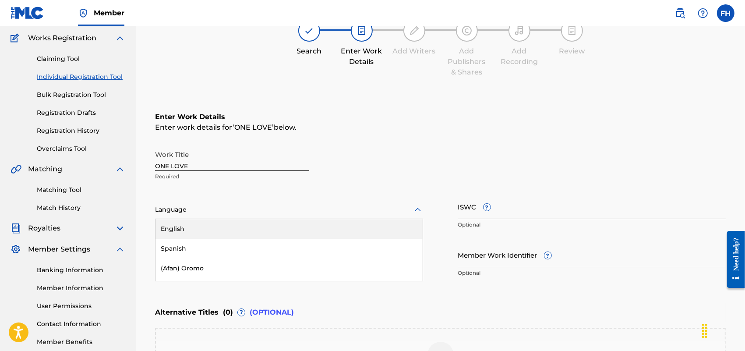
click at [371, 231] on div "English" at bounding box center [289, 229] width 267 height 20
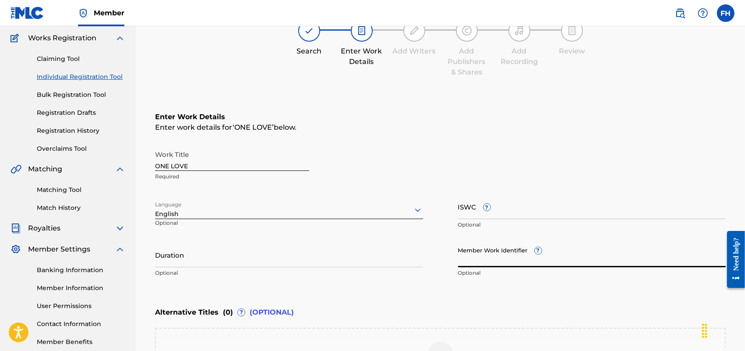
click at [481, 255] on input "Member Work Identifier ?" at bounding box center [592, 254] width 268 height 25
paste input "17727250"
type input "17727250"
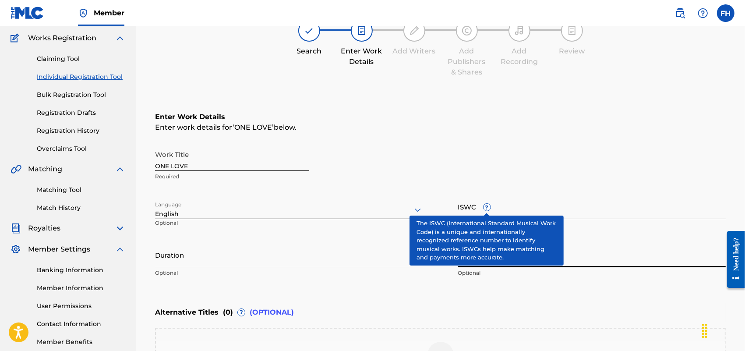
click at [478, 211] on input "ISWC ?" at bounding box center [592, 206] width 268 height 25
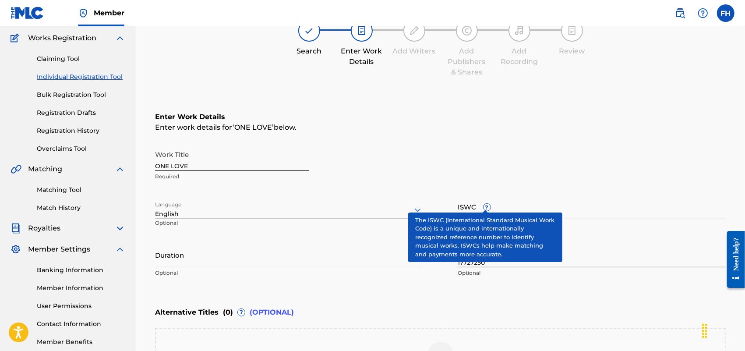
click at [602, 189] on div "Work Title ONE LOVE Required Language English Optional ISWC ? Optional Duration…" at bounding box center [440, 214] width 571 height 136
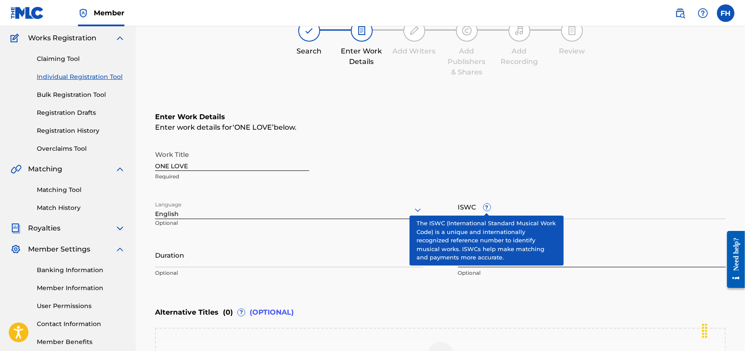
click at [486, 209] on span "?" at bounding box center [487, 207] width 7 height 7
click at [486, 209] on input "ISWC ?" at bounding box center [592, 206] width 268 height 25
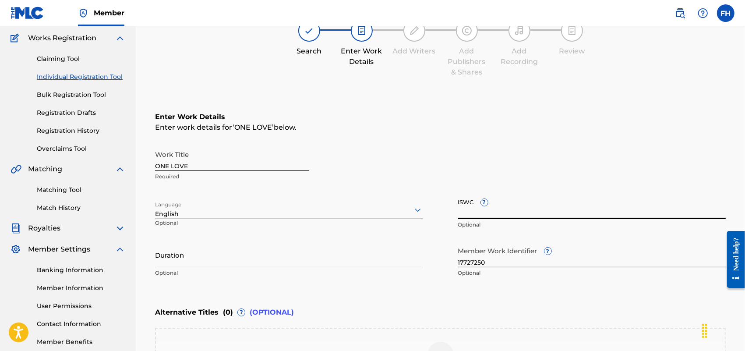
paste input "T9144433841"
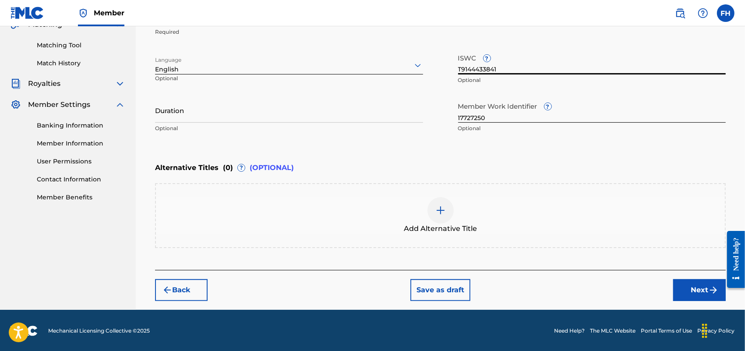
type input "T9144433841"
click at [695, 290] on button "Next" at bounding box center [700, 290] width 53 height 22
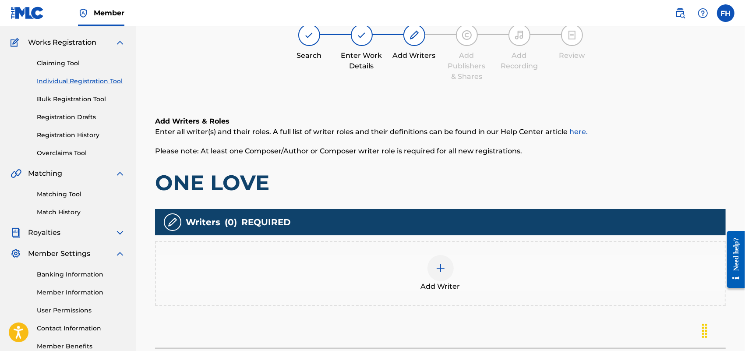
scroll to position [39, 0]
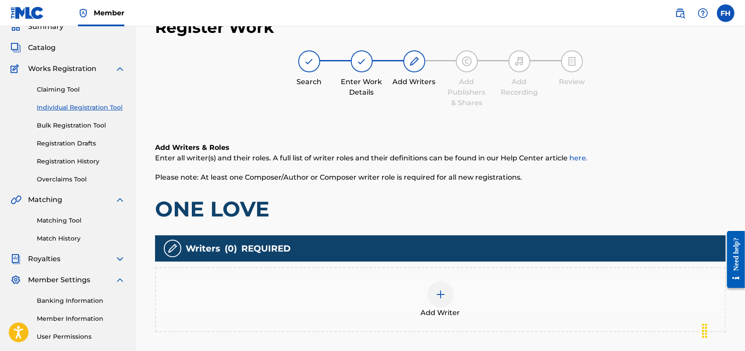
click at [446, 294] on div at bounding box center [441, 294] width 26 height 26
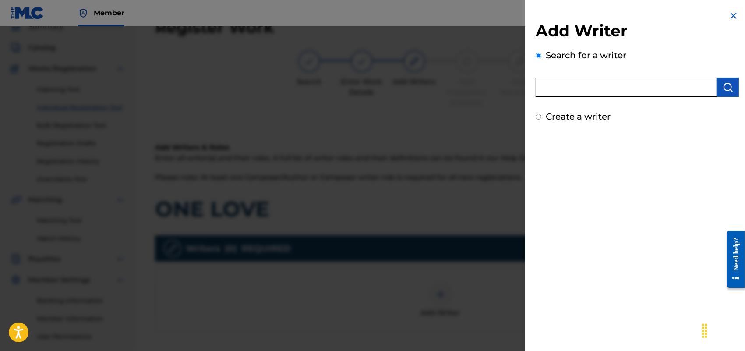
click at [653, 82] on input "text" at bounding box center [626, 87] width 181 height 19
type input "F [PERSON_NAME]"
click at [540, 115] on input "Create a writer" at bounding box center [539, 117] width 6 height 6
radio input "false"
radio input "true"
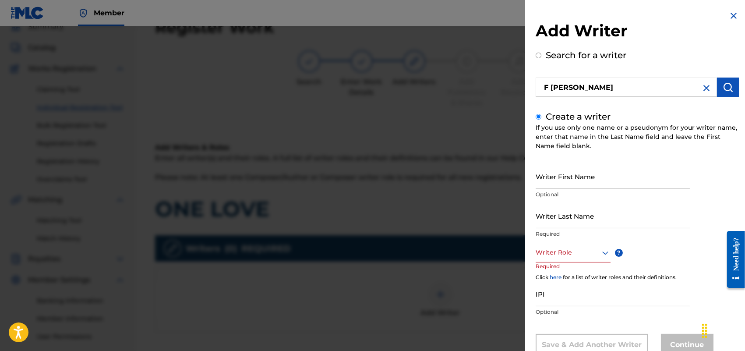
click at [547, 177] on input "Writer First Name" at bounding box center [613, 176] width 154 height 25
type input "[PERSON_NAME]"
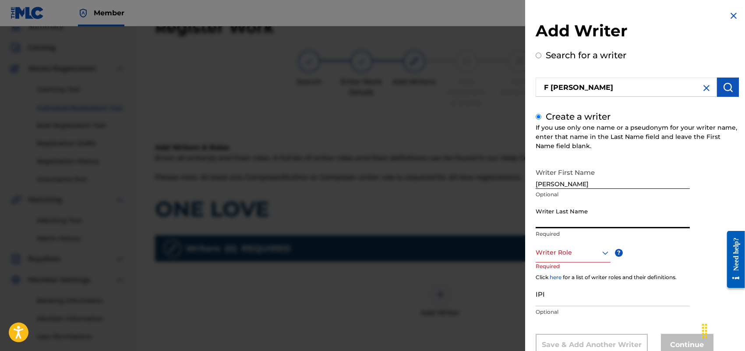
click at [603, 209] on input "Writer Last Name" at bounding box center [613, 215] width 154 height 25
type input "HOLLAND"
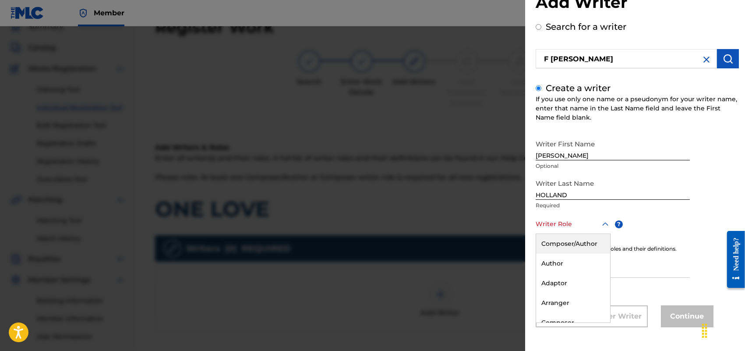
click at [604, 234] on div "8 results available. Use Up and Down to choose options, press Enter to select t…" at bounding box center [573, 224] width 75 height 20
click at [588, 246] on div "Composer/Author" at bounding box center [573, 244] width 74 height 20
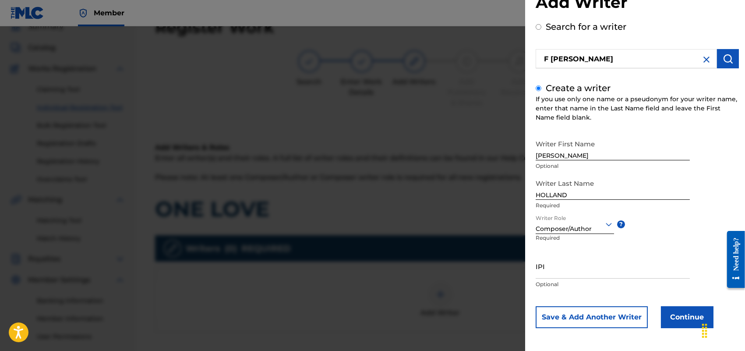
click at [551, 267] on input "IPI" at bounding box center [613, 266] width 154 height 25
paste input "713337465"
type input "713337465"
click at [674, 312] on button "Continue" at bounding box center [687, 317] width 53 height 22
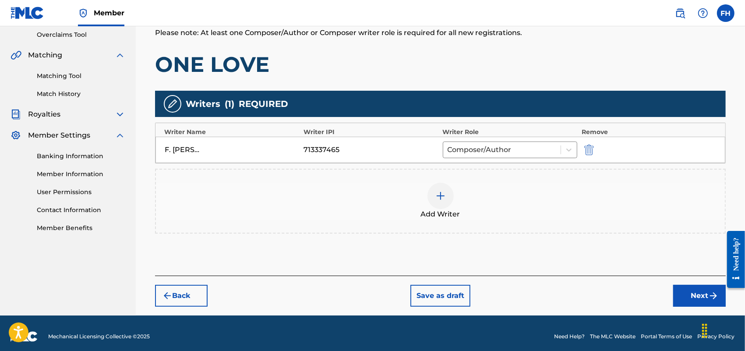
scroll to position [191, 0]
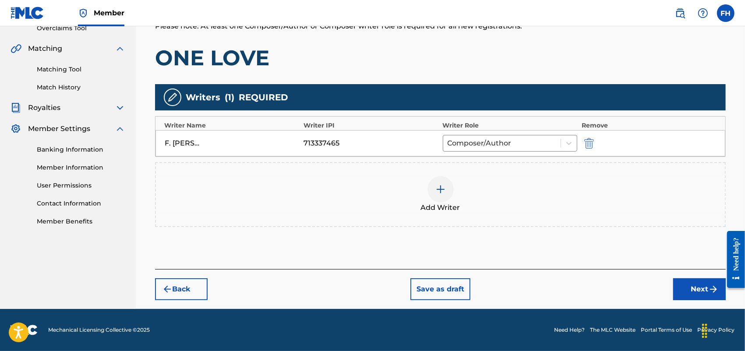
click at [697, 290] on button "Next" at bounding box center [700, 289] width 53 height 22
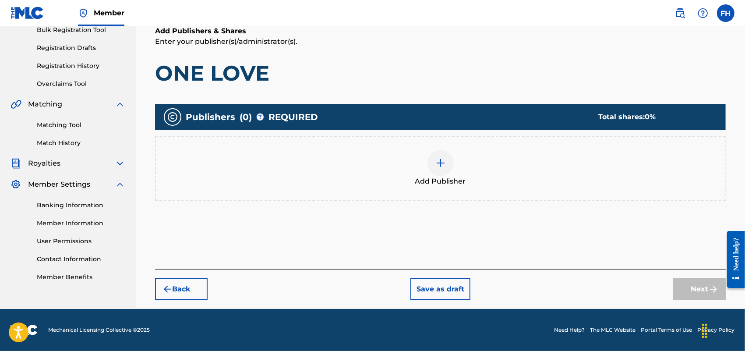
scroll to position [39, 0]
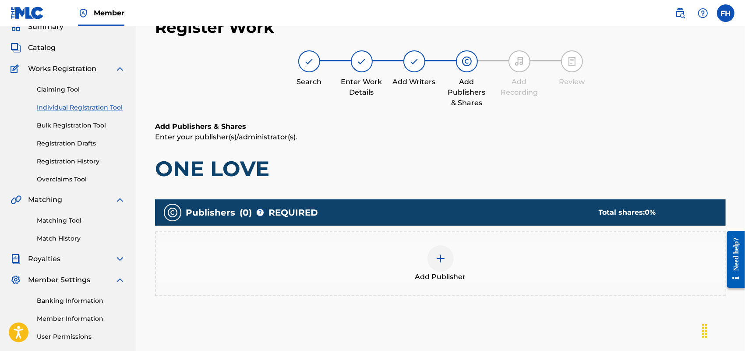
click at [442, 265] on div at bounding box center [441, 258] width 26 height 26
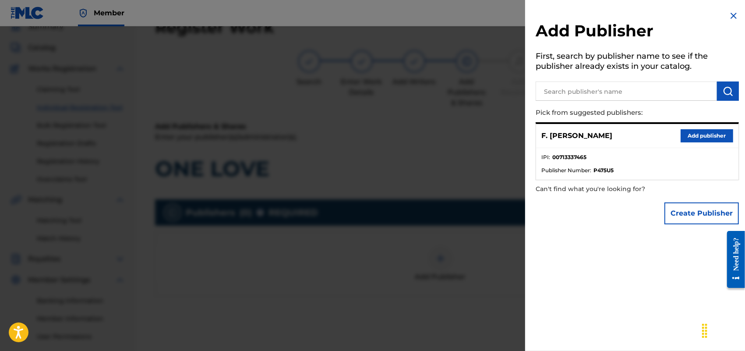
click at [685, 132] on button "Add publisher" at bounding box center [707, 135] width 53 height 13
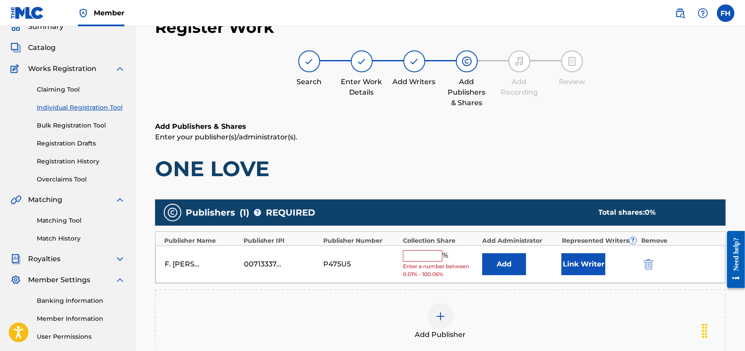
click at [414, 252] on input "text" at bounding box center [422, 255] width 39 height 11
type input "100"
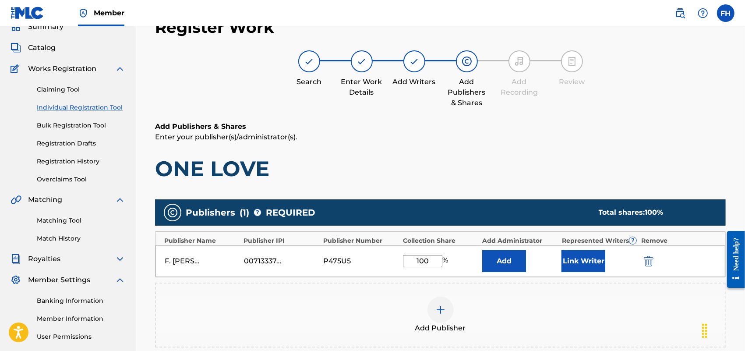
click at [591, 261] on button "Link Writer" at bounding box center [584, 261] width 44 height 22
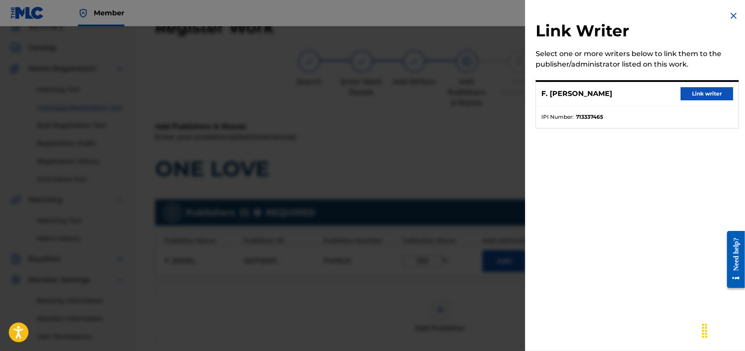
click at [704, 95] on button "Link writer" at bounding box center [707, 93] width 53 height 13
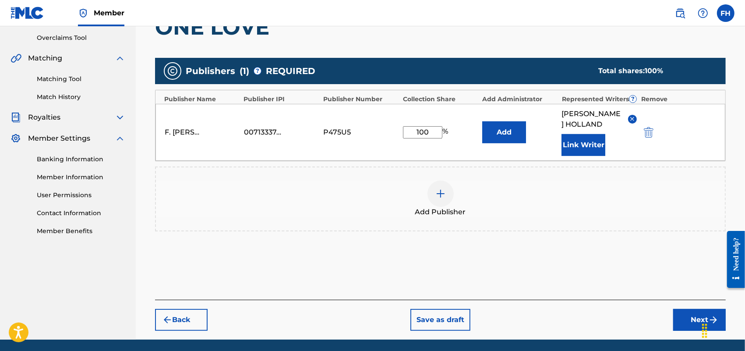
scroll to position [211, 0]
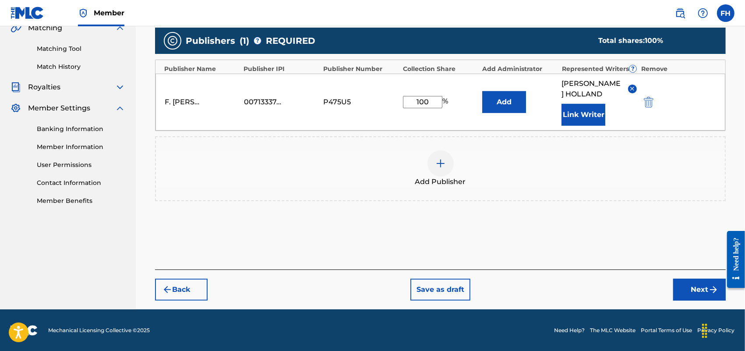
click at [702, 288] on button "Next" at bounding box center [700, 290] width 53 height 22
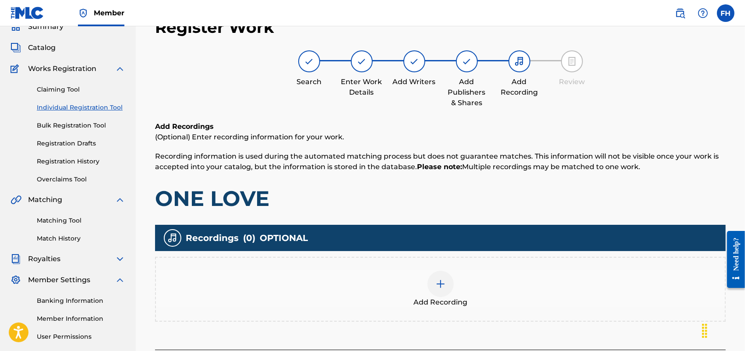
scroll to position [119, 0]
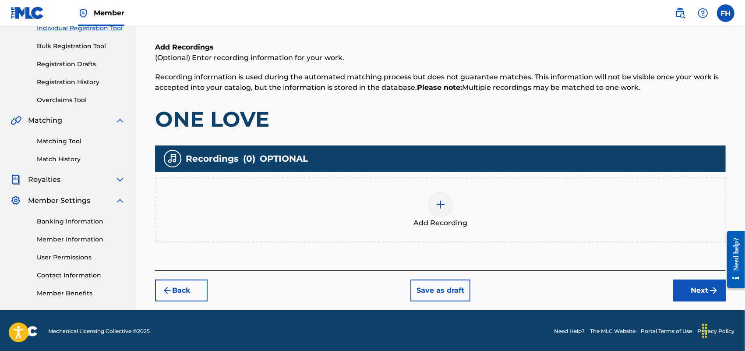
click at [699, 292] on button "Next" at bounding box center [700, 291] width 53 height 22
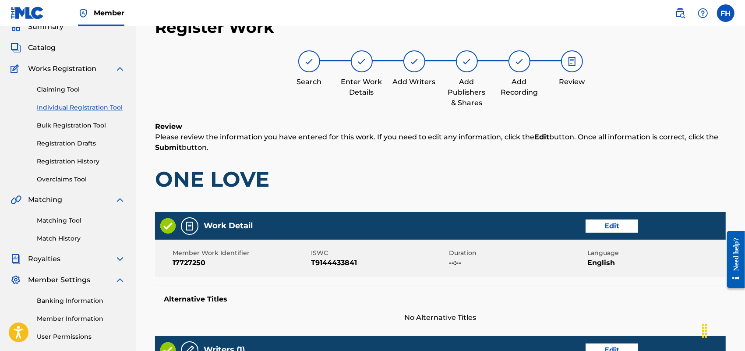
scroll to position [347, 0]
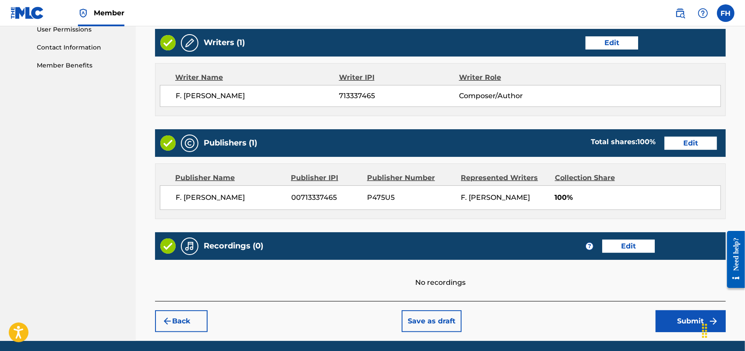
click at [677, 323] on button "Submit" at bounding box center [691, 321] width 70 height 22
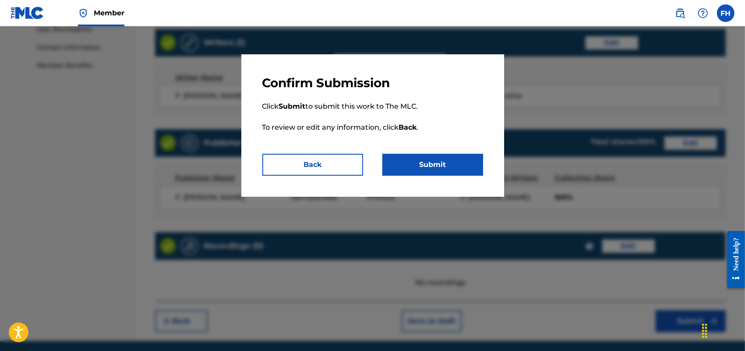
click at [452, 161] on button "Submit" at bounding box center [433, 165] width 101 height 22
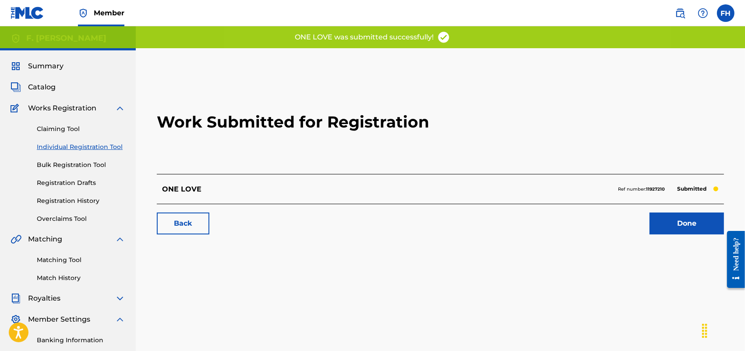
click at [693, 227] on link "Done" at bounding box center [687, 224] width 75 height 22
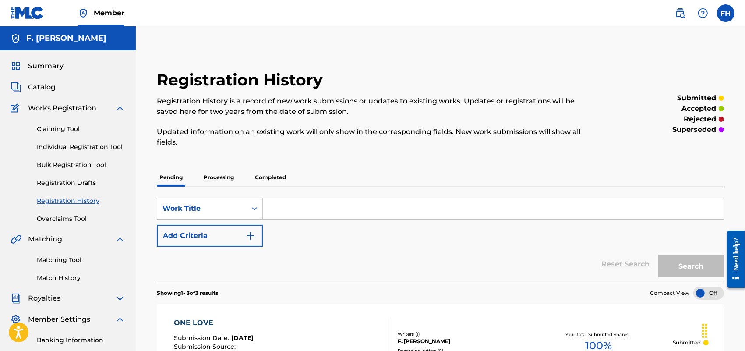
scroll to position [286, 0]
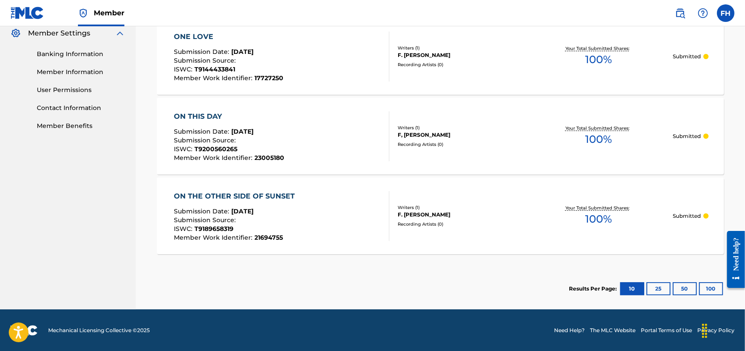
click at [745, 112] on div "Registration History Registration History is a record of new work submissions o…" at bounding box center [441, 35] width 610 height 547
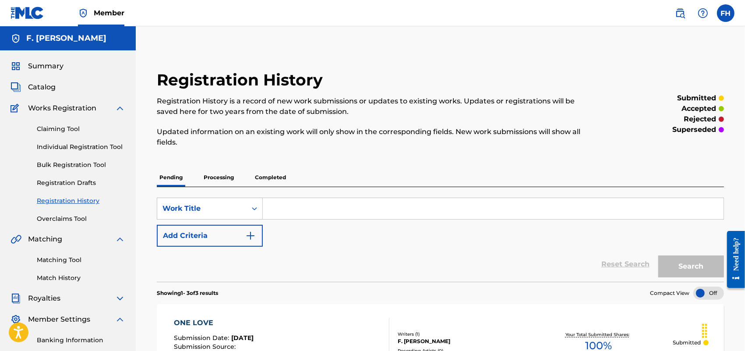
click at [94, 147] on link "Individual Registration Tool" at bounding box center [81, 146] width 89 height 9
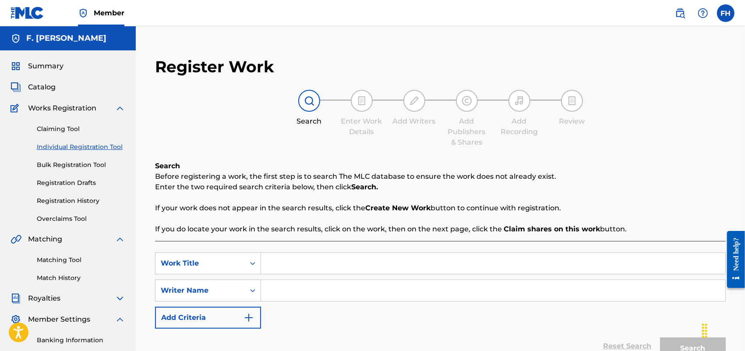
click at [274, 266] on input "Search Form" at bounding box center [493, 263] width 465 height 21
type input "ONE LOVE REPRISE"
click at [286, 285] on input "Search Form" at bounding box center [493, 290] width 465 height 21
type input "F. [PERSON_NAME]"
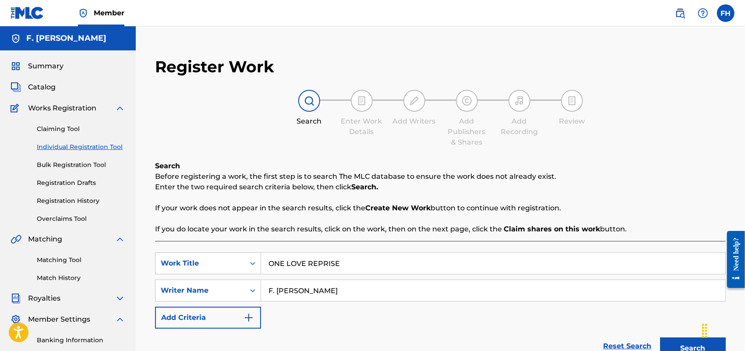
click at [687, 343] on button "Search" at bounding box center [693, 348] width 66 height 22
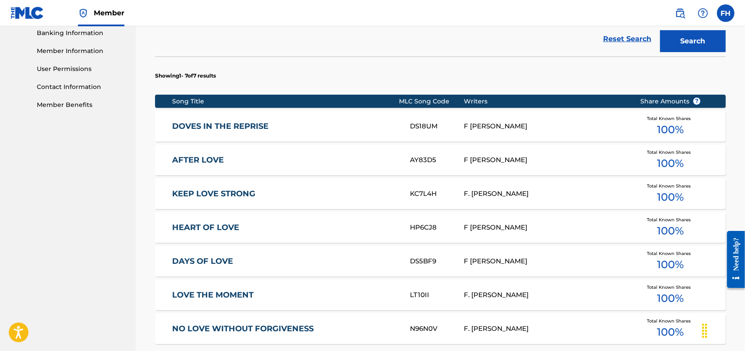
scroll to position [458, 0]
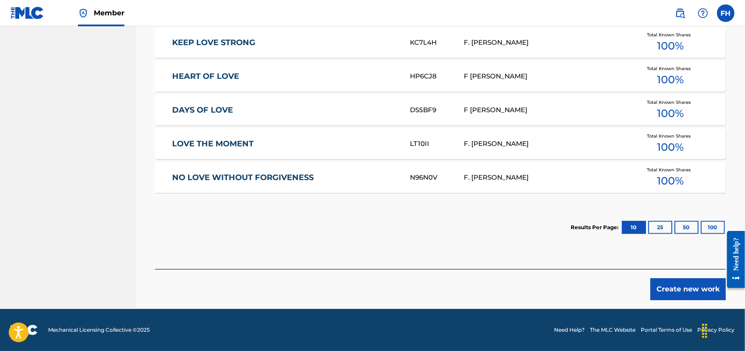
click at [680, 293] on button "Create new work" at bounding box center [688, 289] width 75 height 22
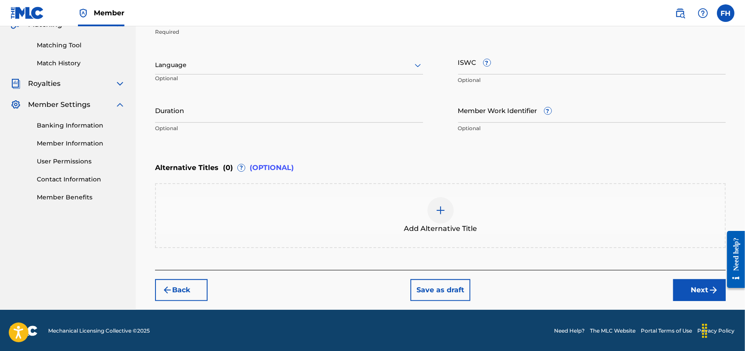
scroll to position [0, 0]
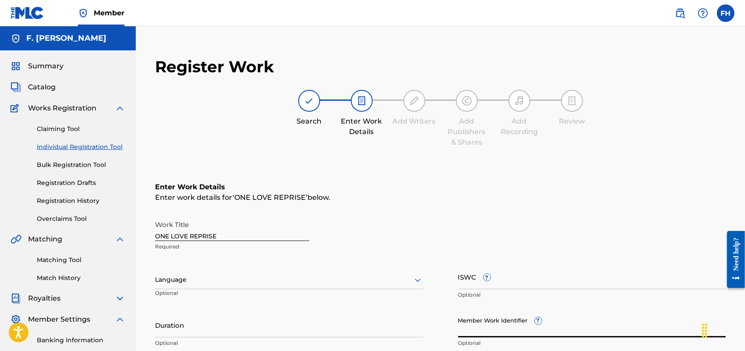
click at [465, 327] on input "Member Work Identifier ?" at bounding box center [592, 324] width 268 height 25
paste input "27906961"
type input "27906961"
click at [415, 277] on div "Language" at bounding box center [289, 280] width 268 height 18
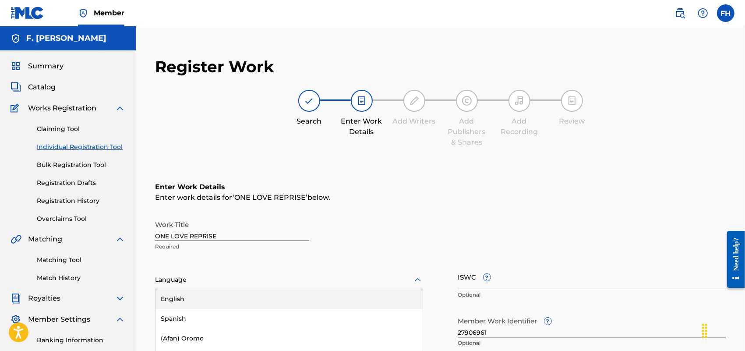
scroll to position [70, 0]
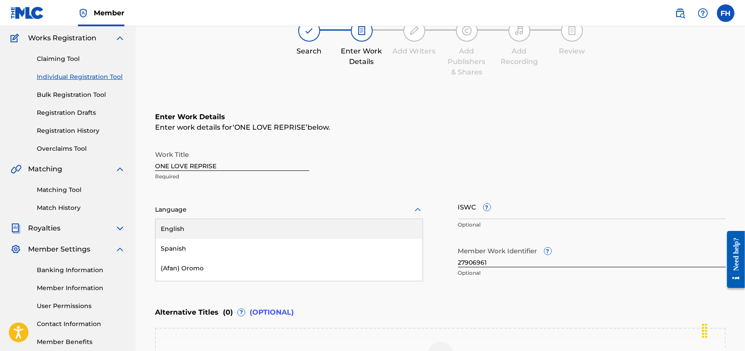
click at [329, 223] on div "English" at bounding box center [289, 229] width 267 height 20
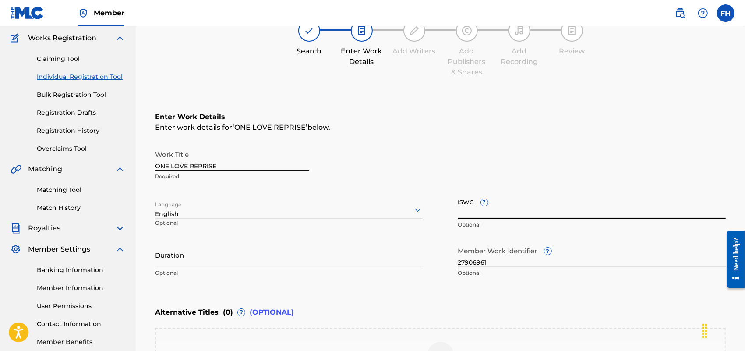
click at [465, 212] on input "ISWC ?" at bounding box center [592, 206] width 268 height 25
paste input "T9259678698"
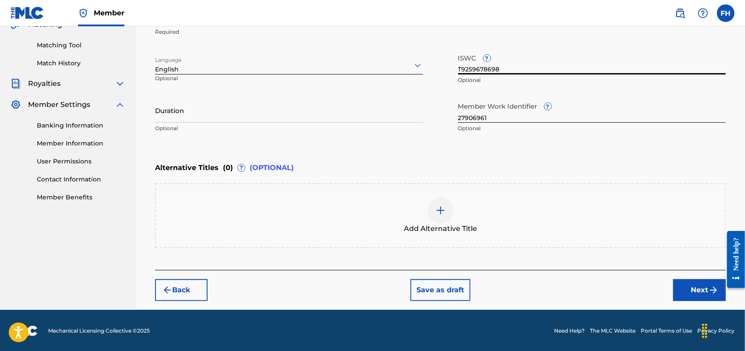
type input "T9259678698"
click at [714, 288] on img "submit" at bounding box center [714, 290] width 11 height 11
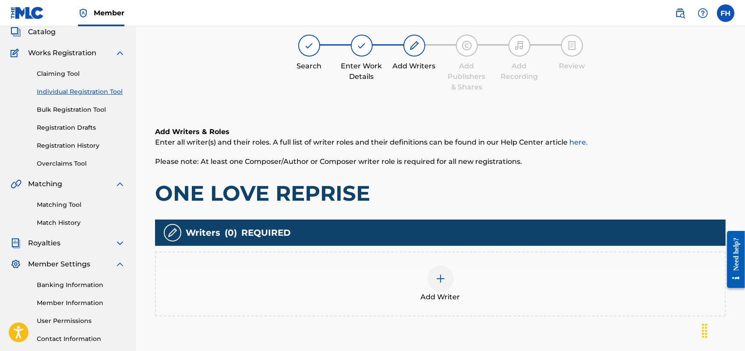
scroll to position [39, 0]
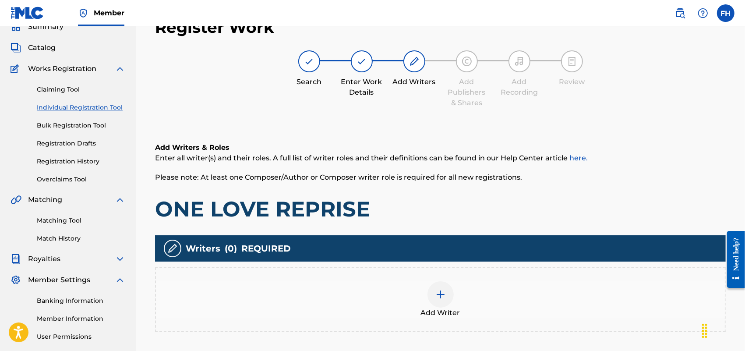
click at [451, 297] on div at bounding box center [441, 294] width 26 height 26
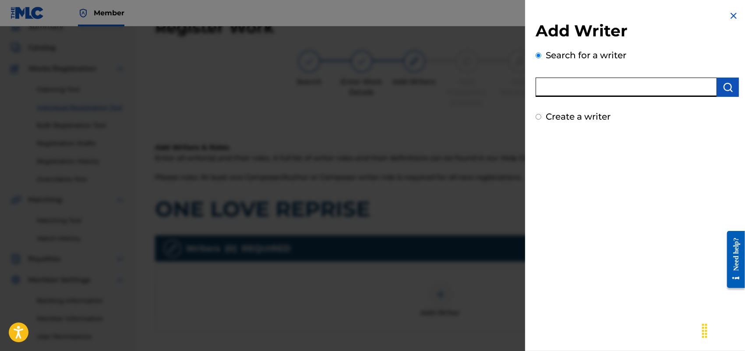
click at [654, 82] on input "text" at bounding box center [626, 87] width 181 height 19
type input "F [PERSON_NAME]"
click at [541, 114] on input "Create a writer" at bounding box center [539, 117] width 6 height 6
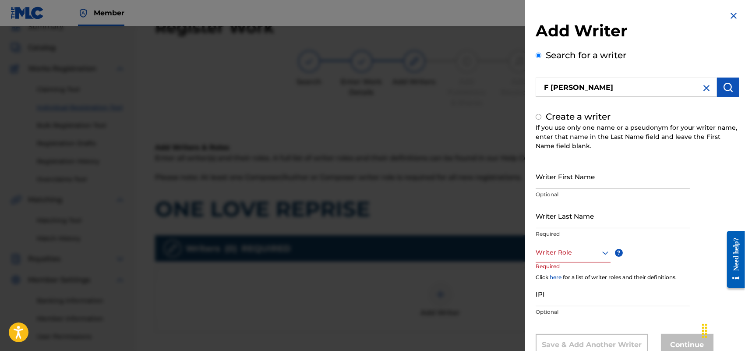
radio input "false"
radio input "true"
click at [597, 176] on input "Writer First Name" at bounding box center [613, 176] width 154 height 25
type input "[PERSON_NAME]"
type input "HOLLAND"
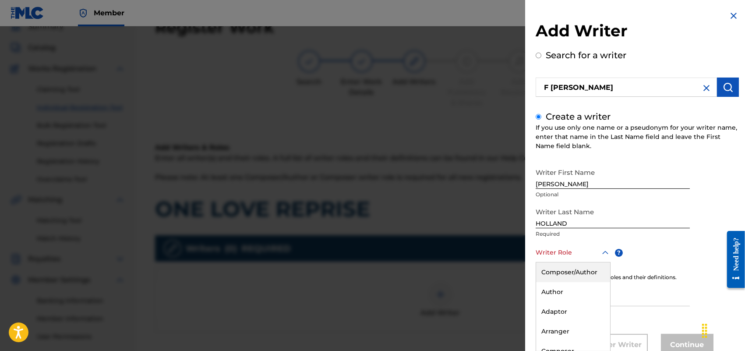
scroll to position [28, 0]
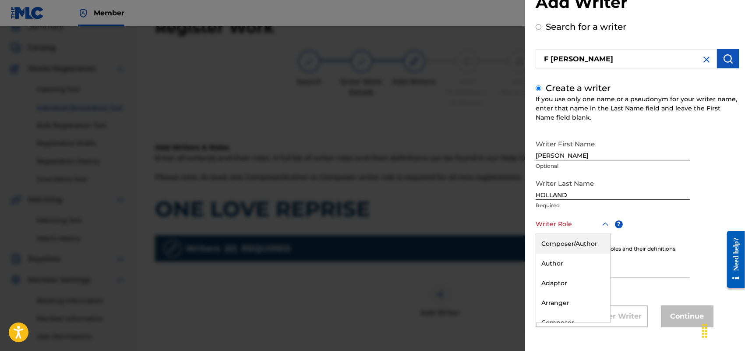
click at [607, 234] on div "8 results available. Use Up and Down to choose options, press Enter to select t…" at bounding box center [573, 224] width 75 height 20
click at [587, 247] on div "Composer/Author" at bounding box center [573, 244] width 74 height 20
